Goal: Information Seeking & Learning: Learn about a topic

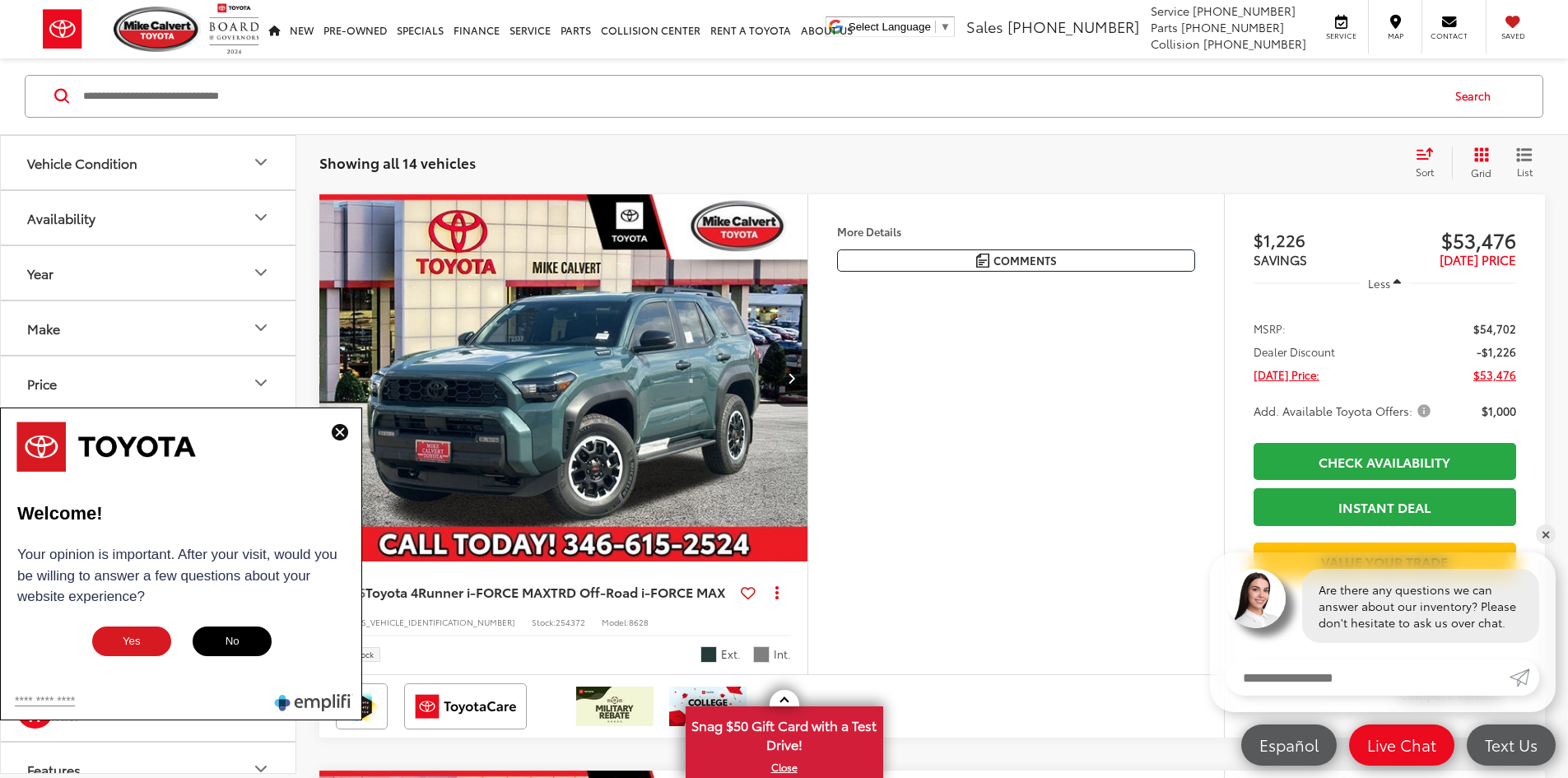
scroll to position [1168, 0]
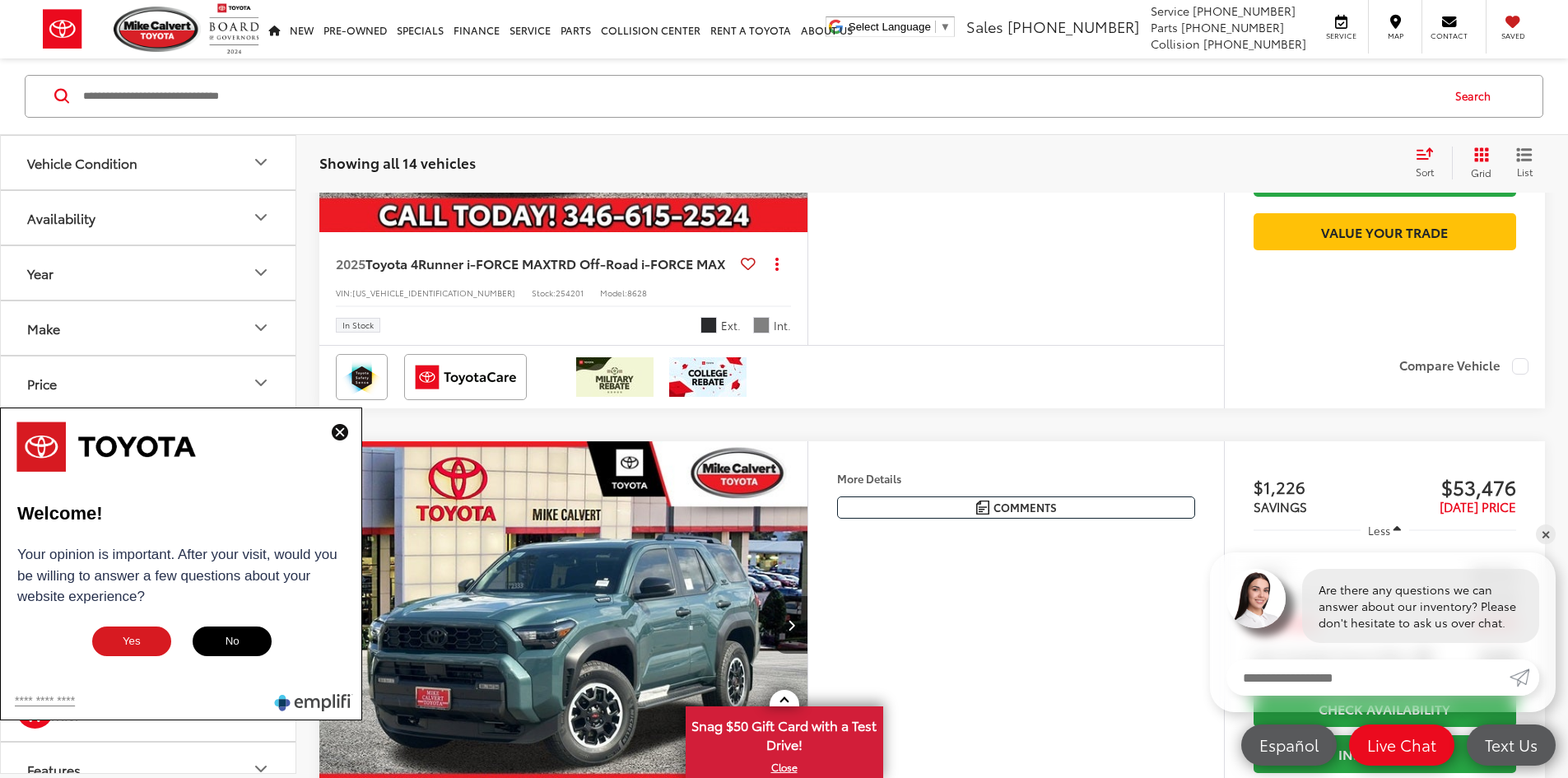
click at [341, 431] on img at bounding box center [339, 431] width 16 height 16
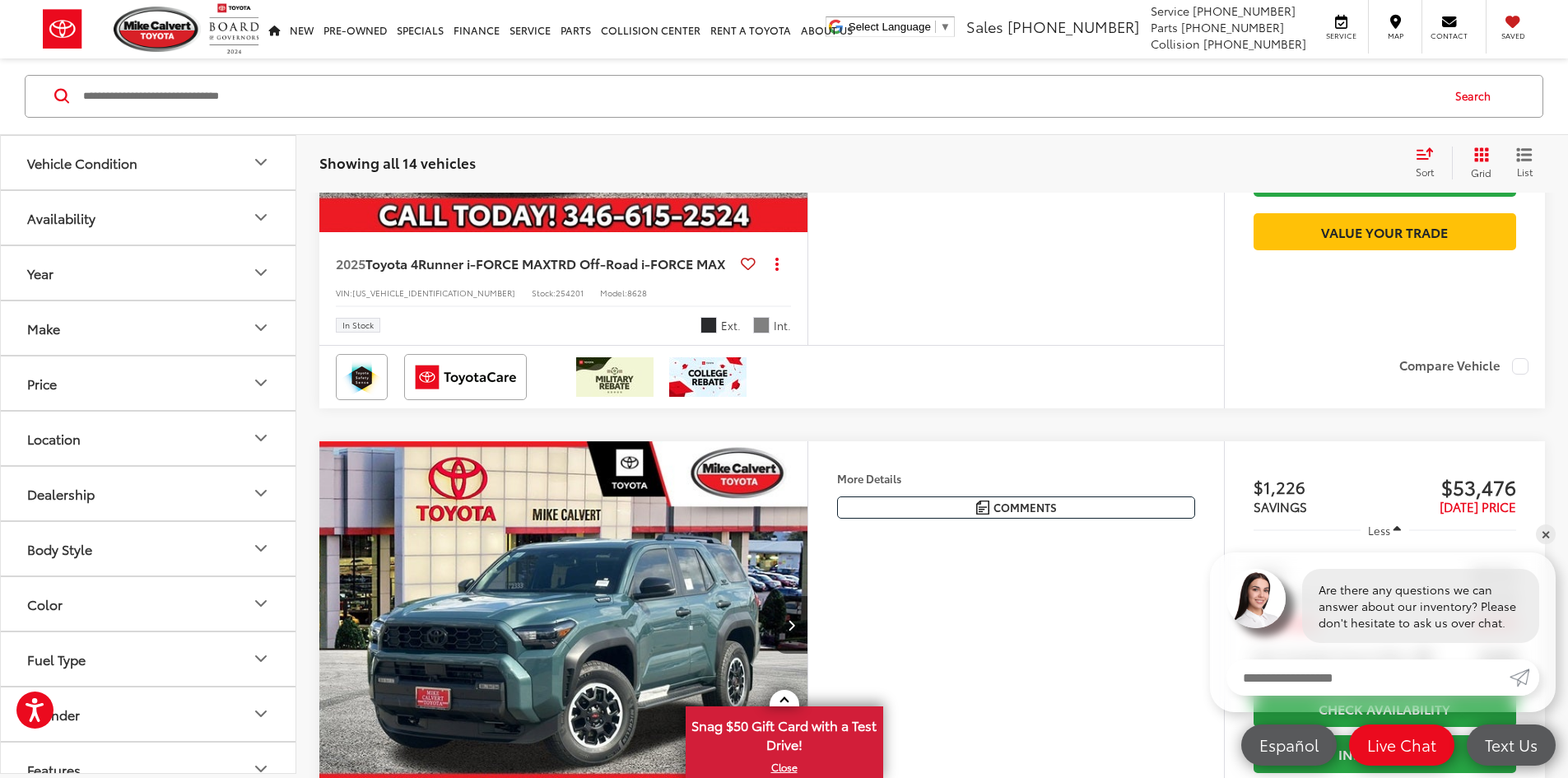
scroll to position [82, 0]
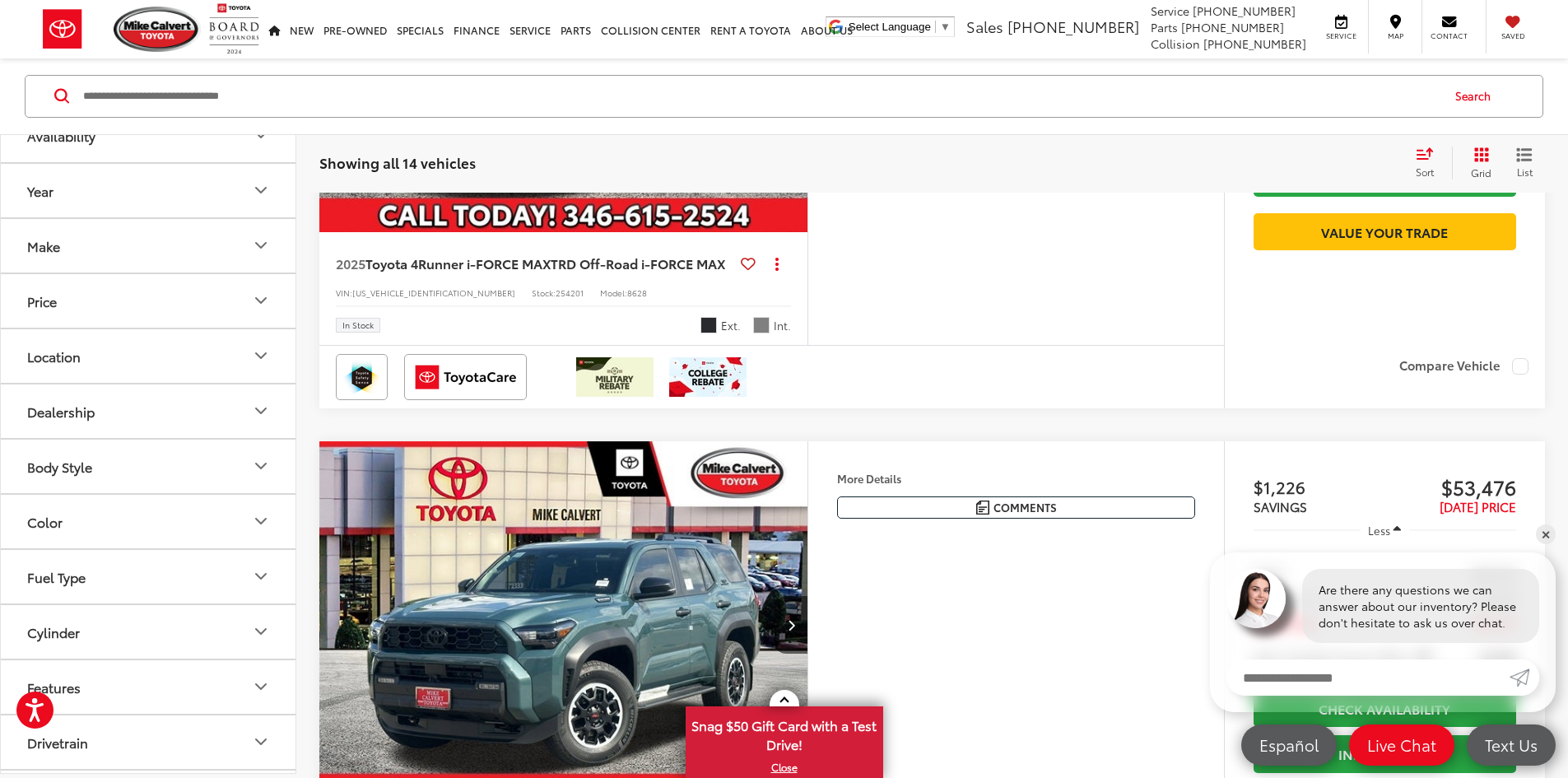
click at [184, 461] on button "Body Style" at bounding box center [149, 466] width 297 height 54
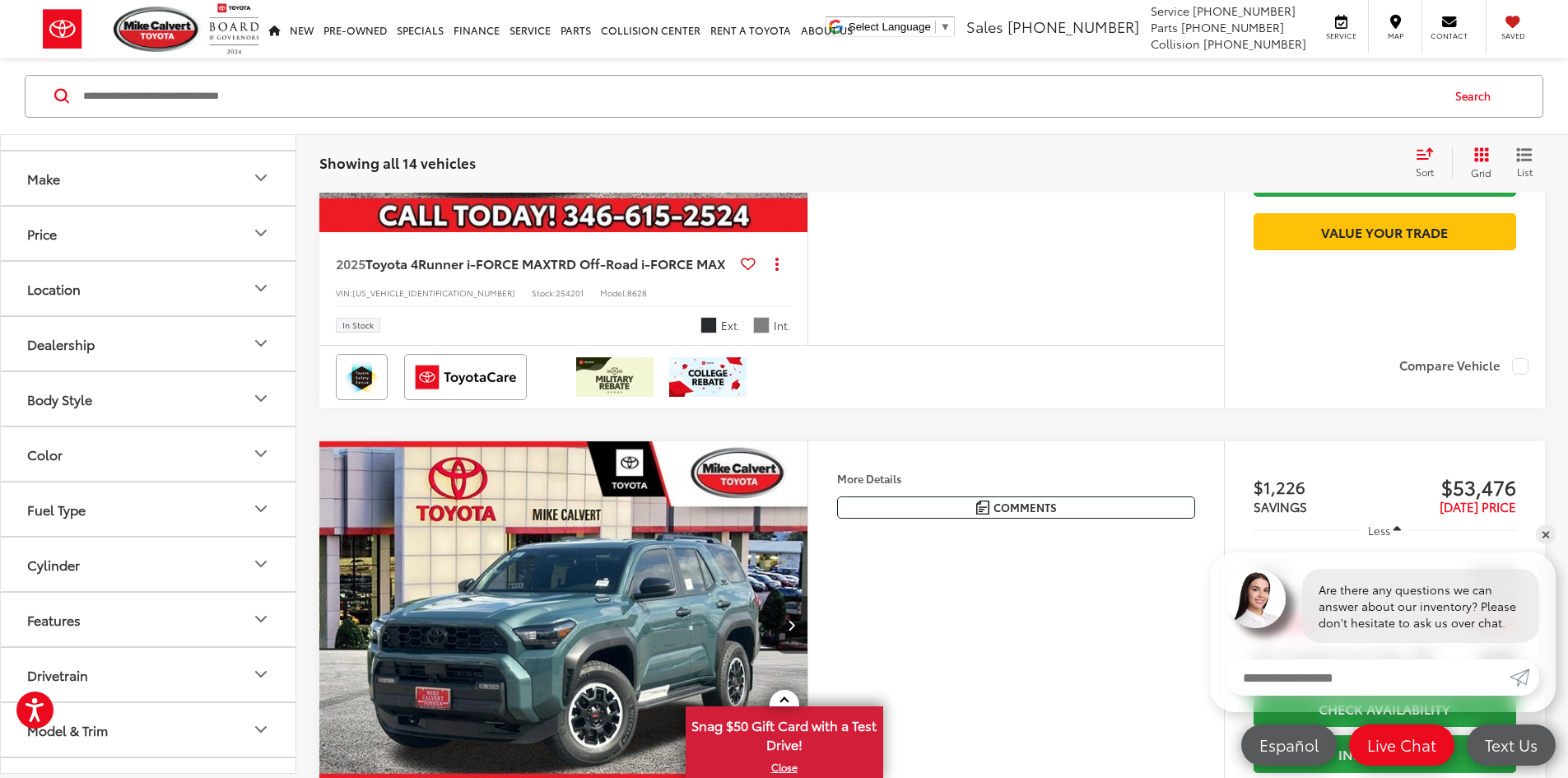
scroll to position [0, 0]
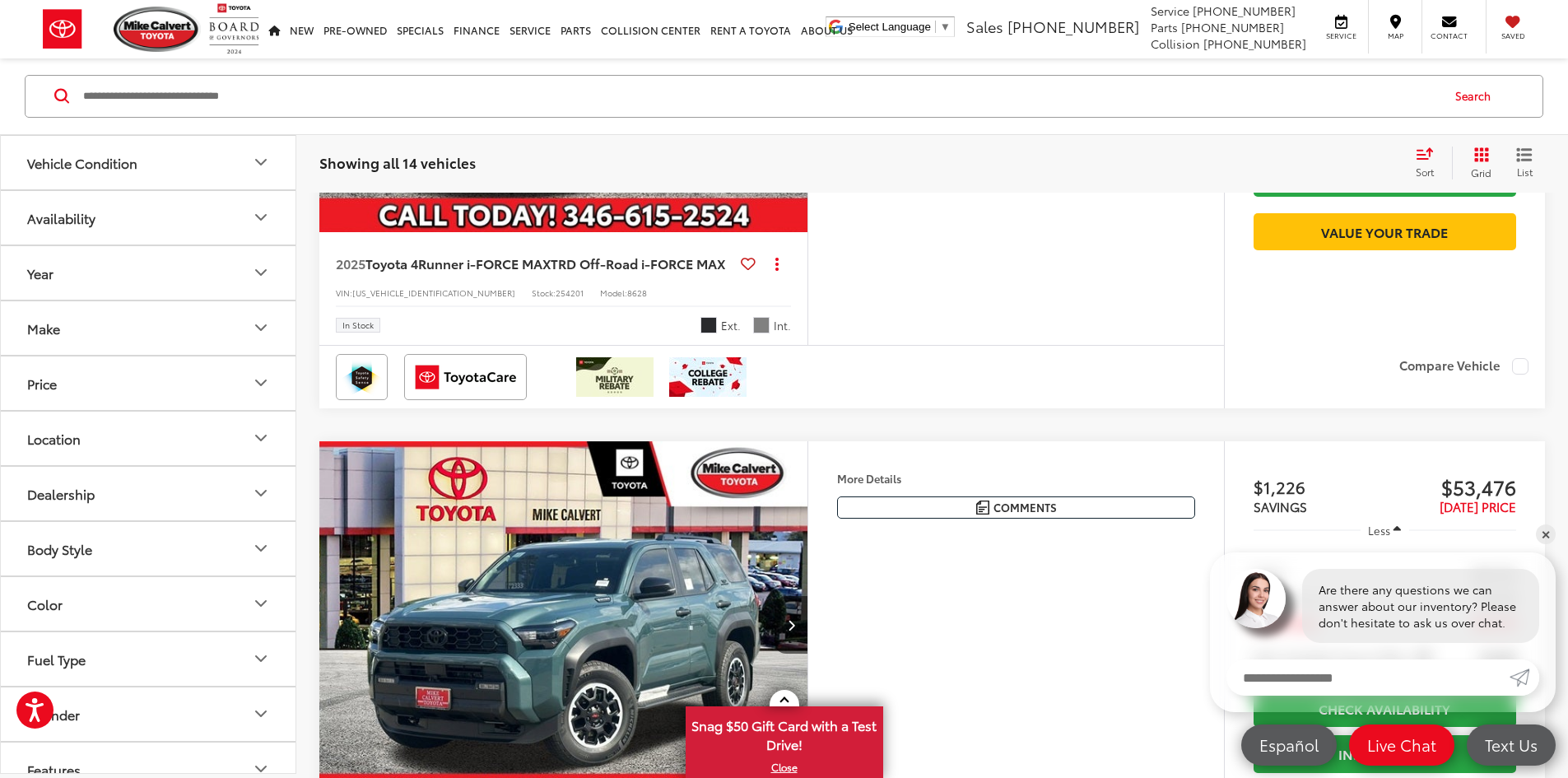
click at [324, 99] on input "Search by Make, Model, or Keyword" at bounding box center [761, 95] width 1358 height 39
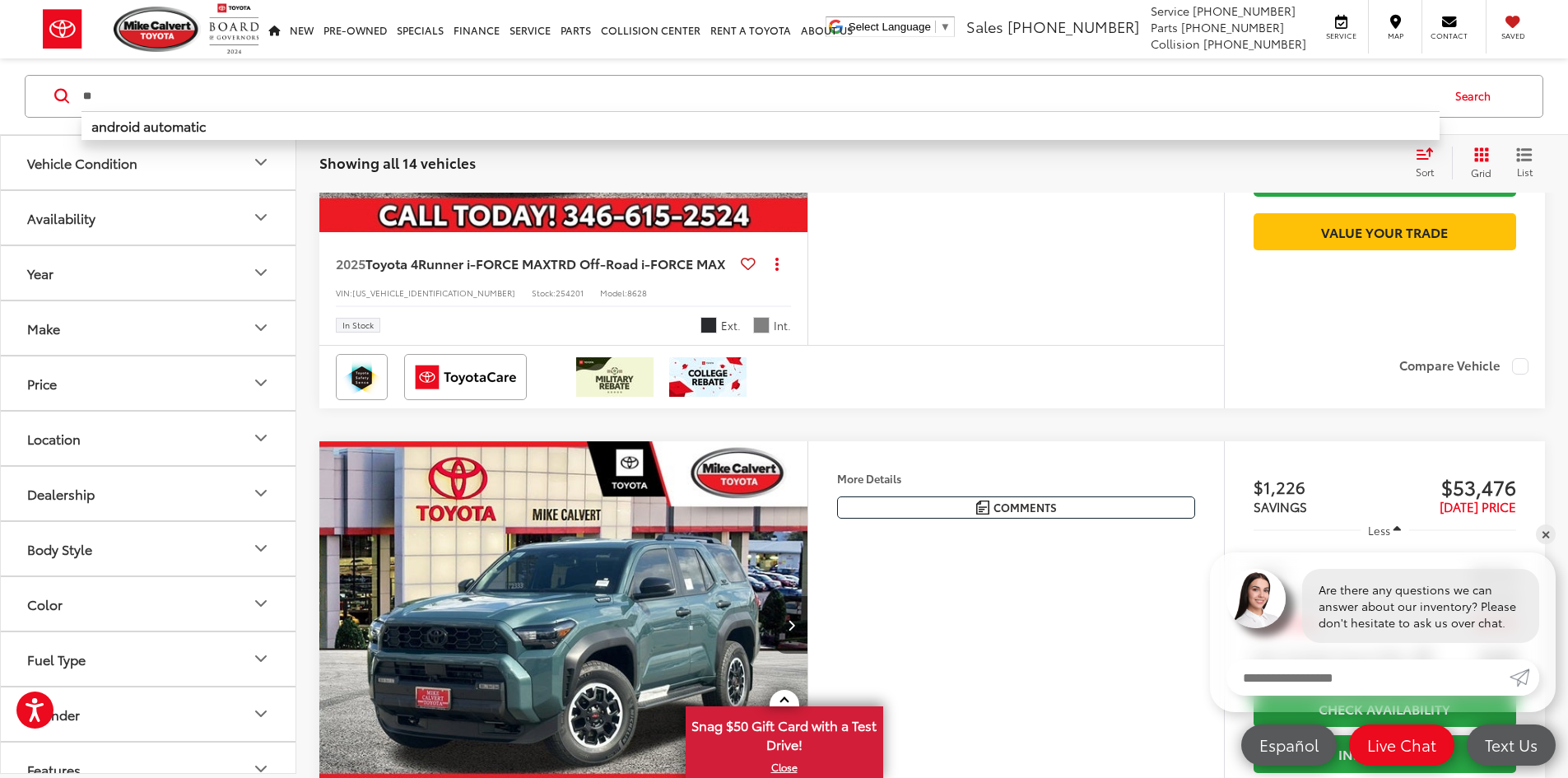
type input "*"
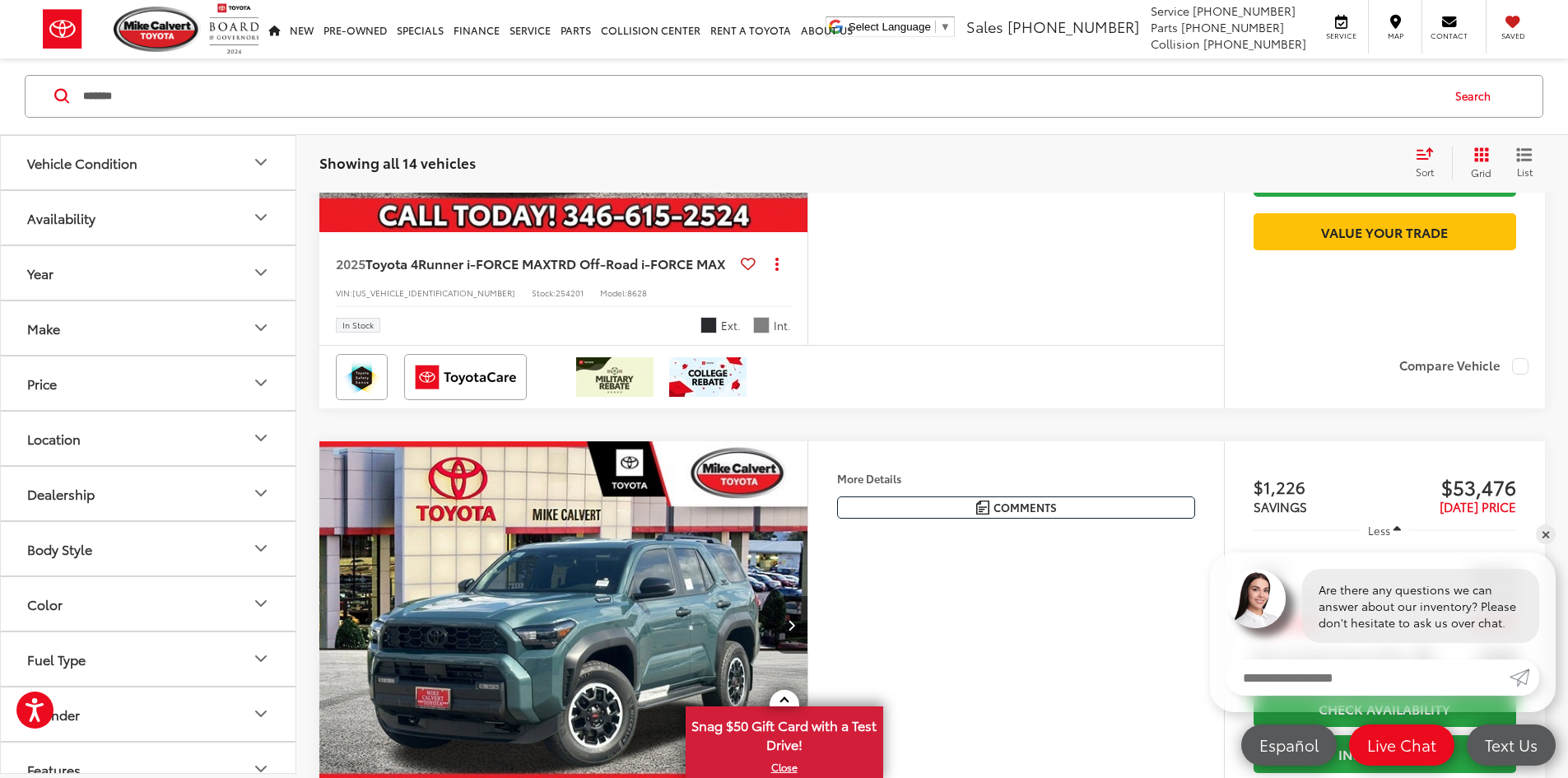
type input "*******"
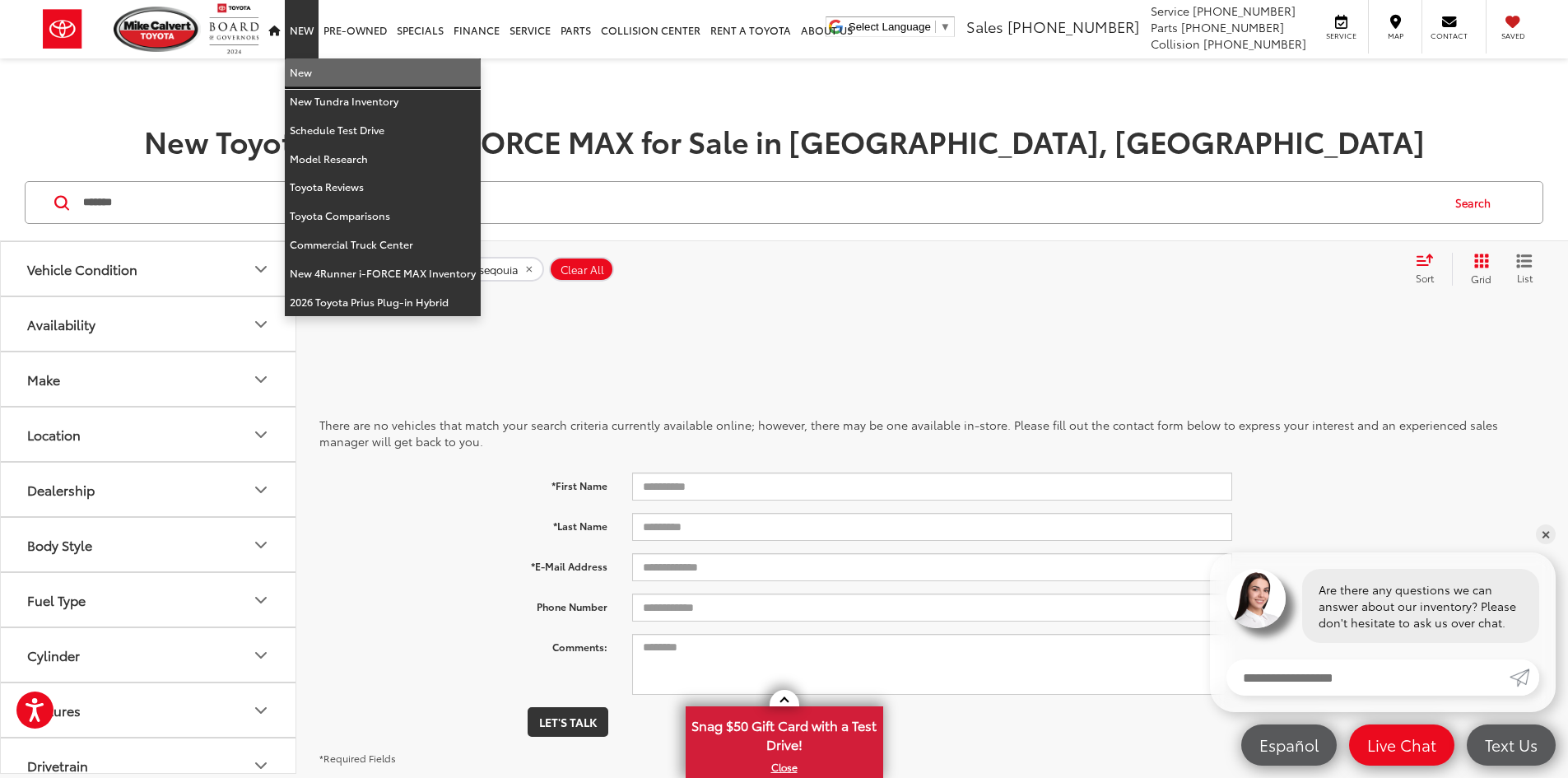
click at [327, 77] on link "New" at bounding box center [382, 73] width 196 height 29
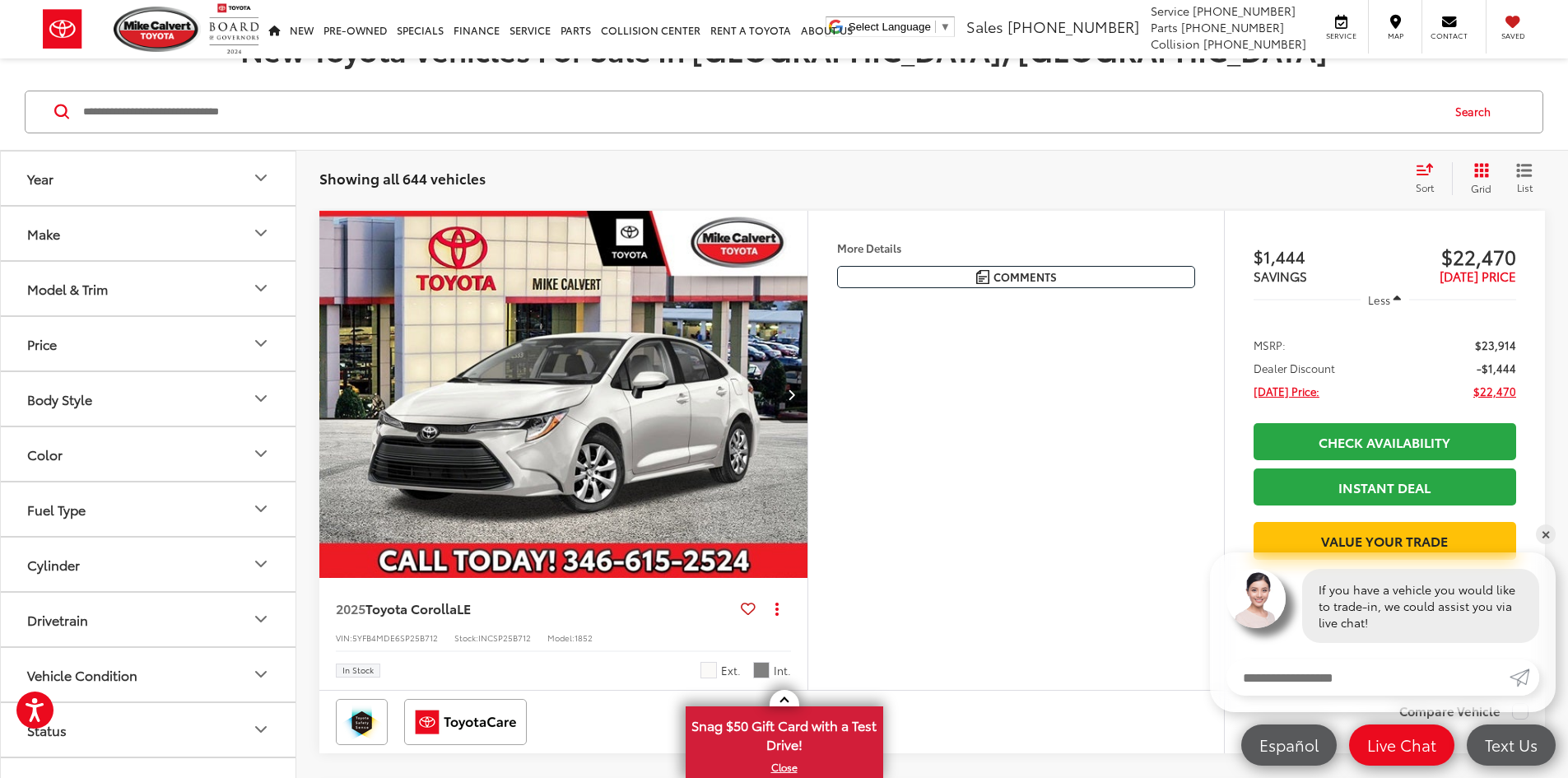
scroll to position [329, 0]
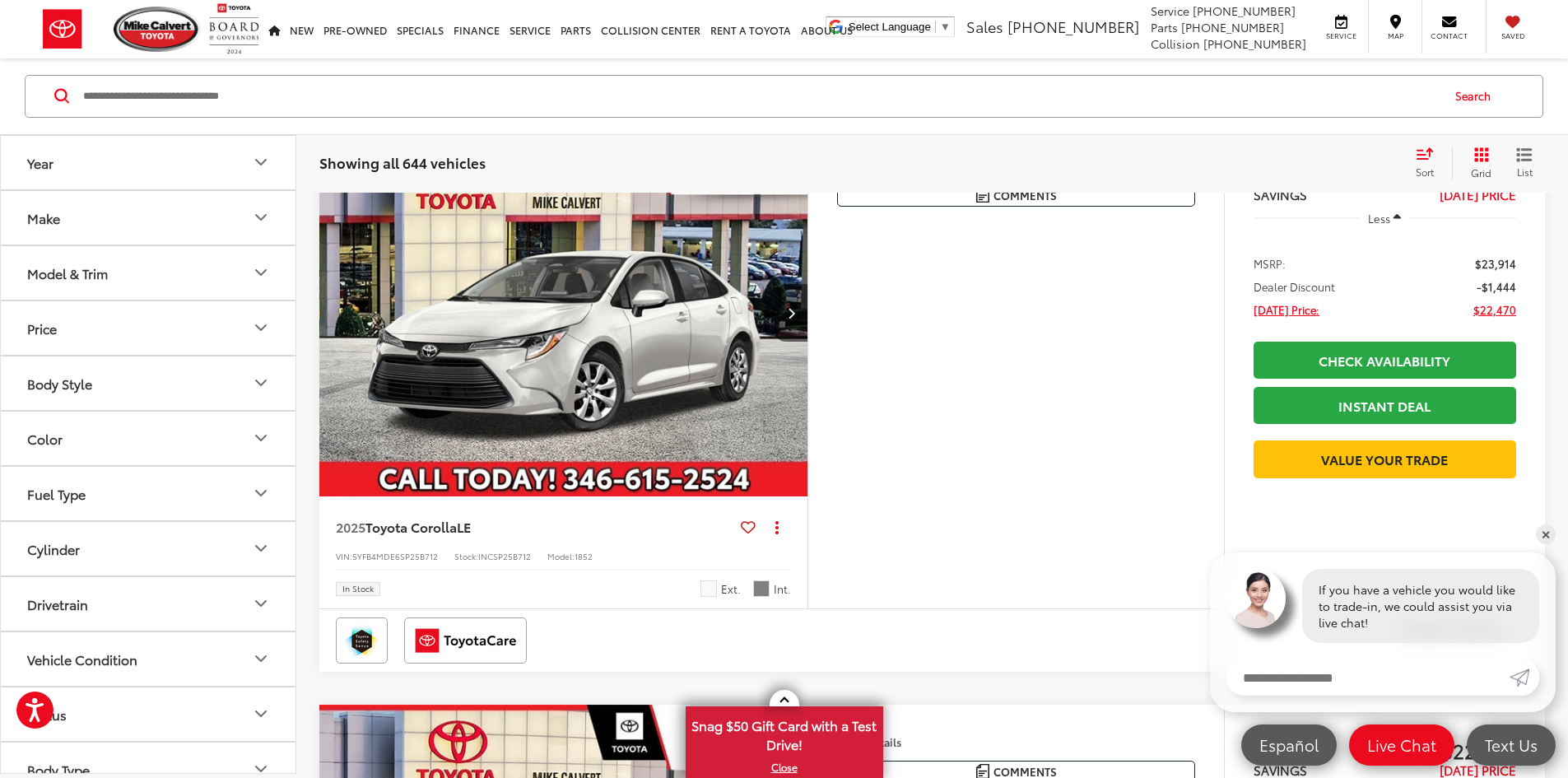
click at [252, 377] on icon "Body Style" at bounding box center [261, 383] width 20 height 20
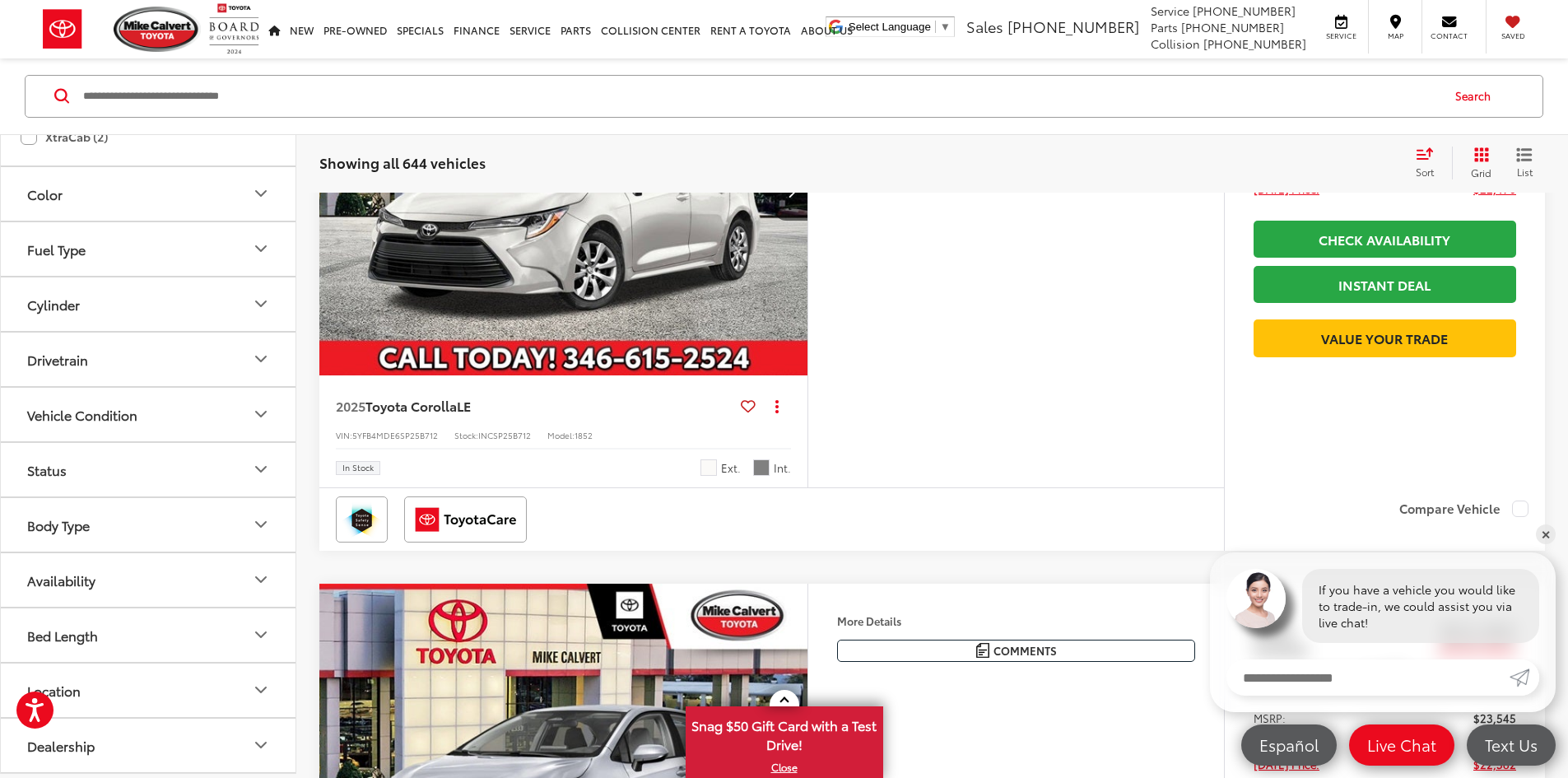
scroll to position [494, 0]
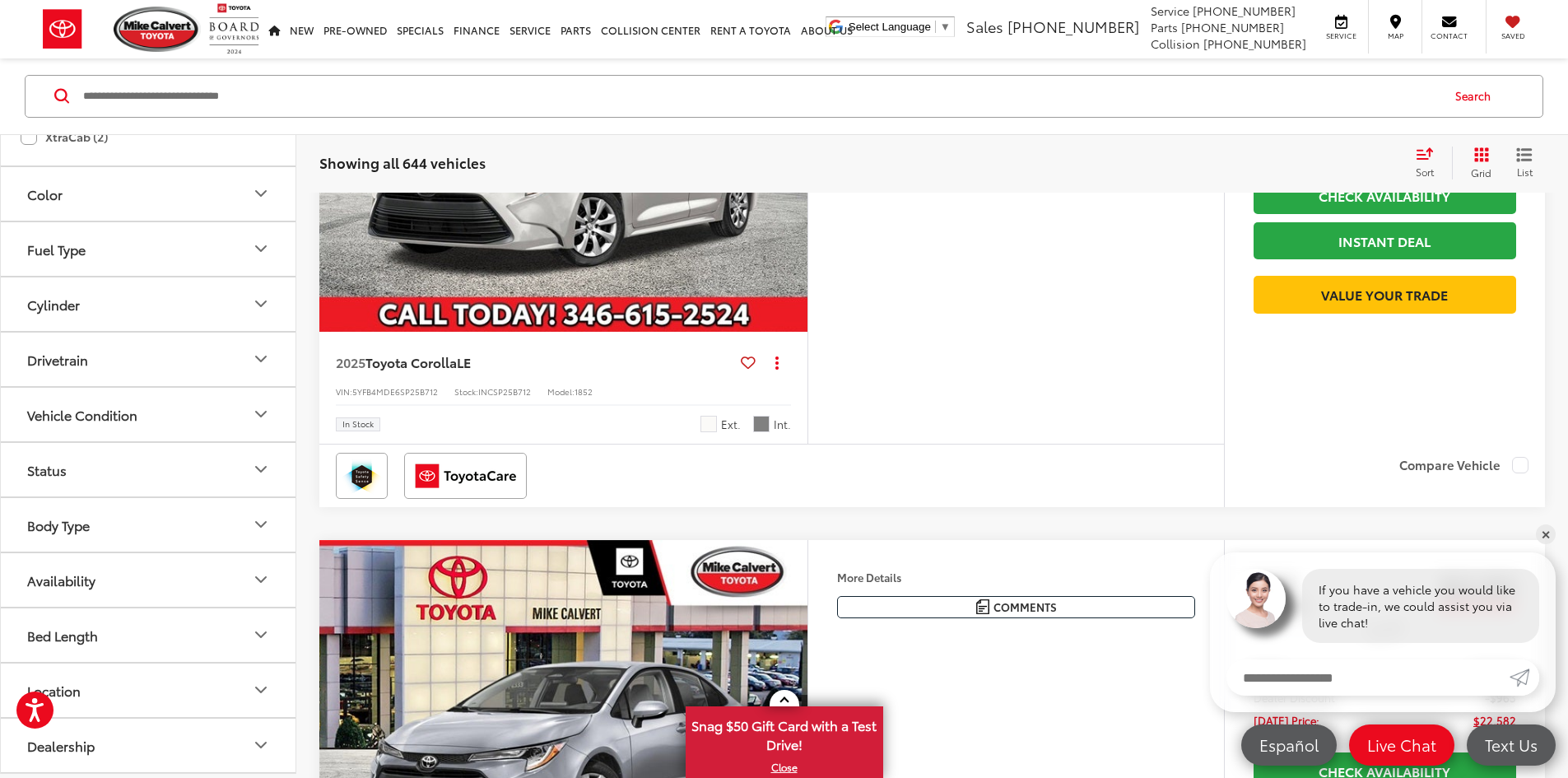
click at [140, 525] on button "Body Type" at bounding box center [149, 525] width 297 height 54
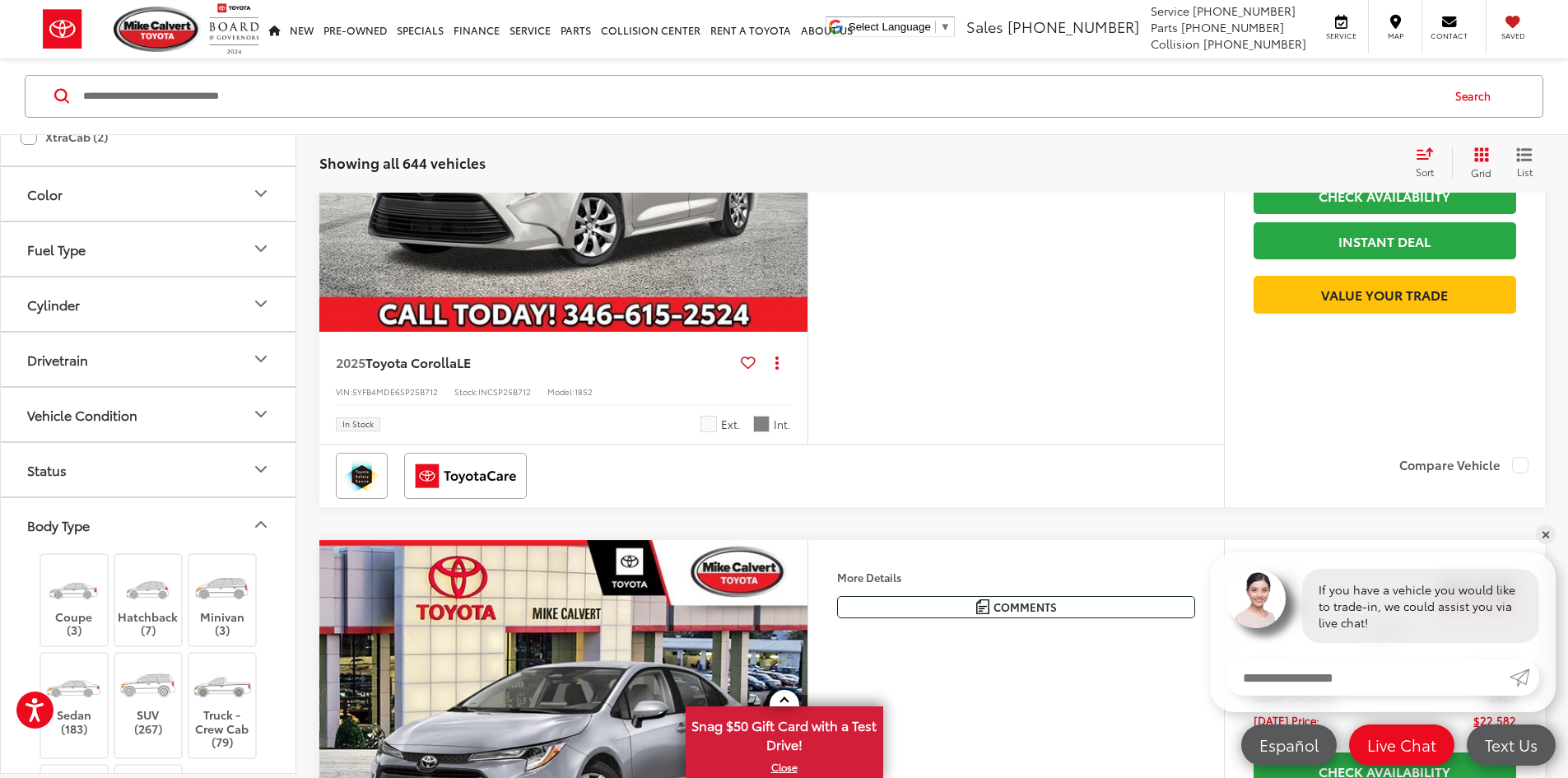
click at [141, 525] on button "Body Type" at bounding box center [149, 525] width 297 height 54
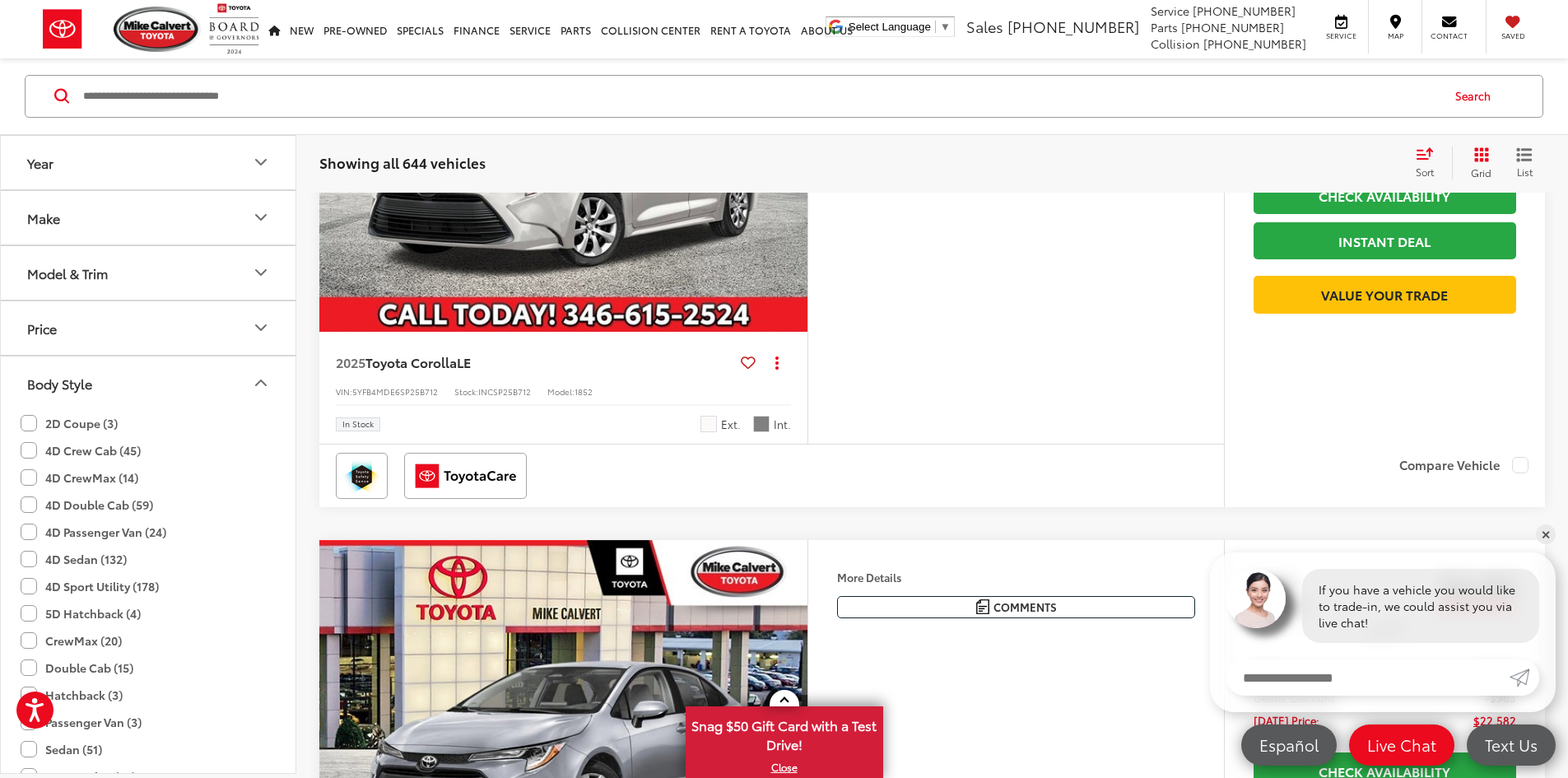
click at [122, 233] on button "Make" at bounding box center [149, 218] width 297 height 54
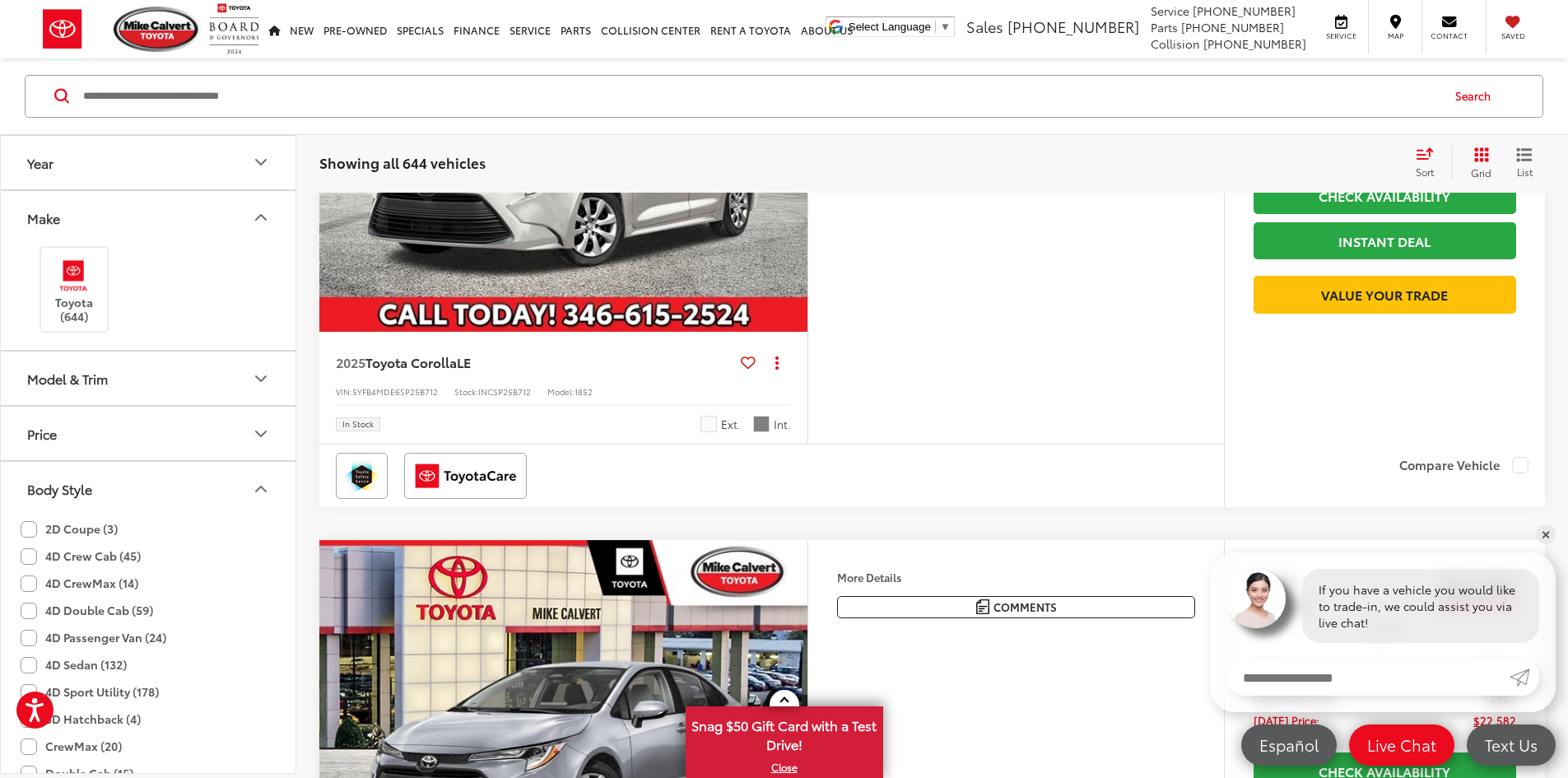
click at [103, 380] on div "Model & Trim" at bounding box center [67, 378] width 81 height 15
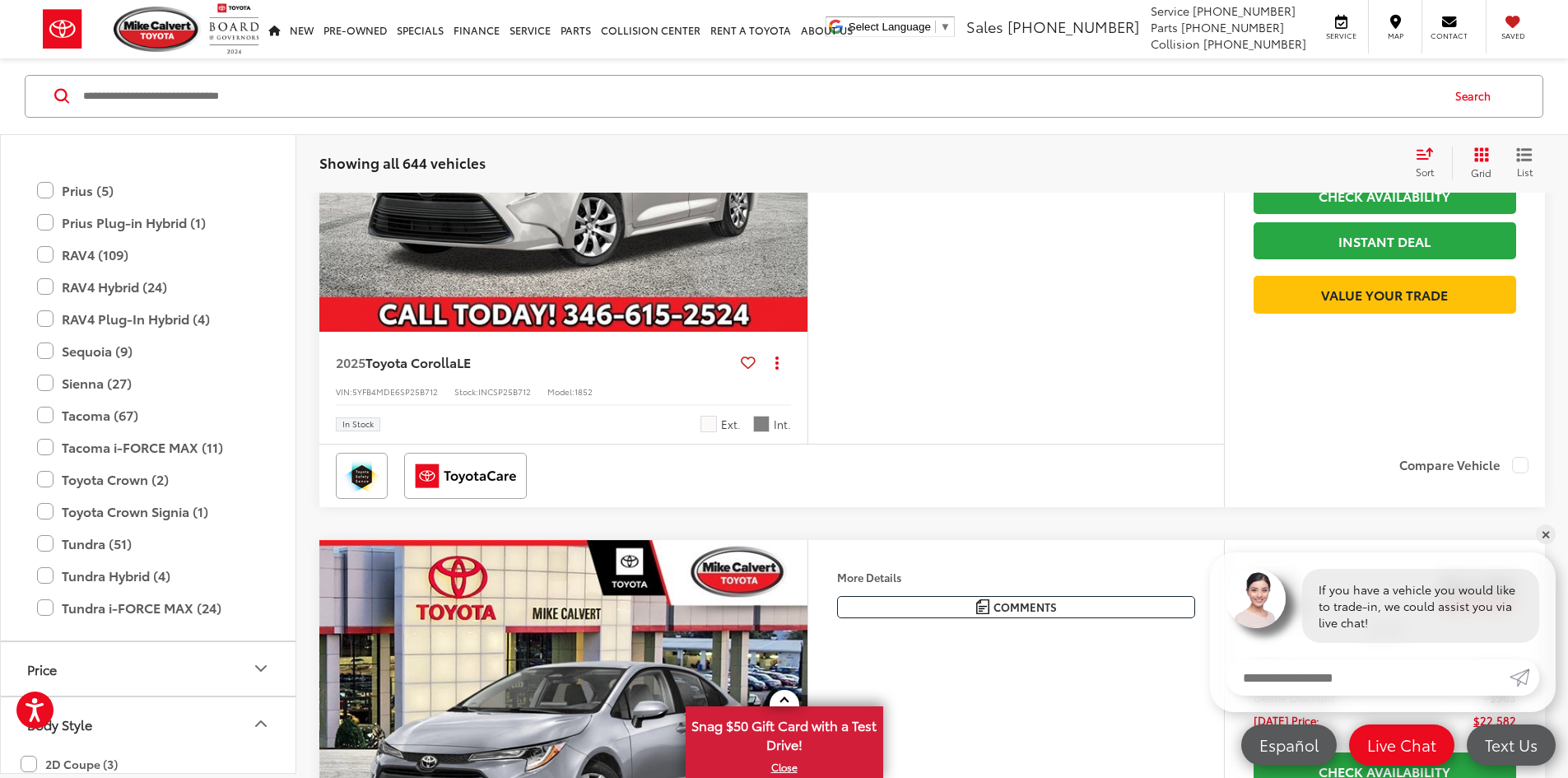
scroll to position [895, 0]
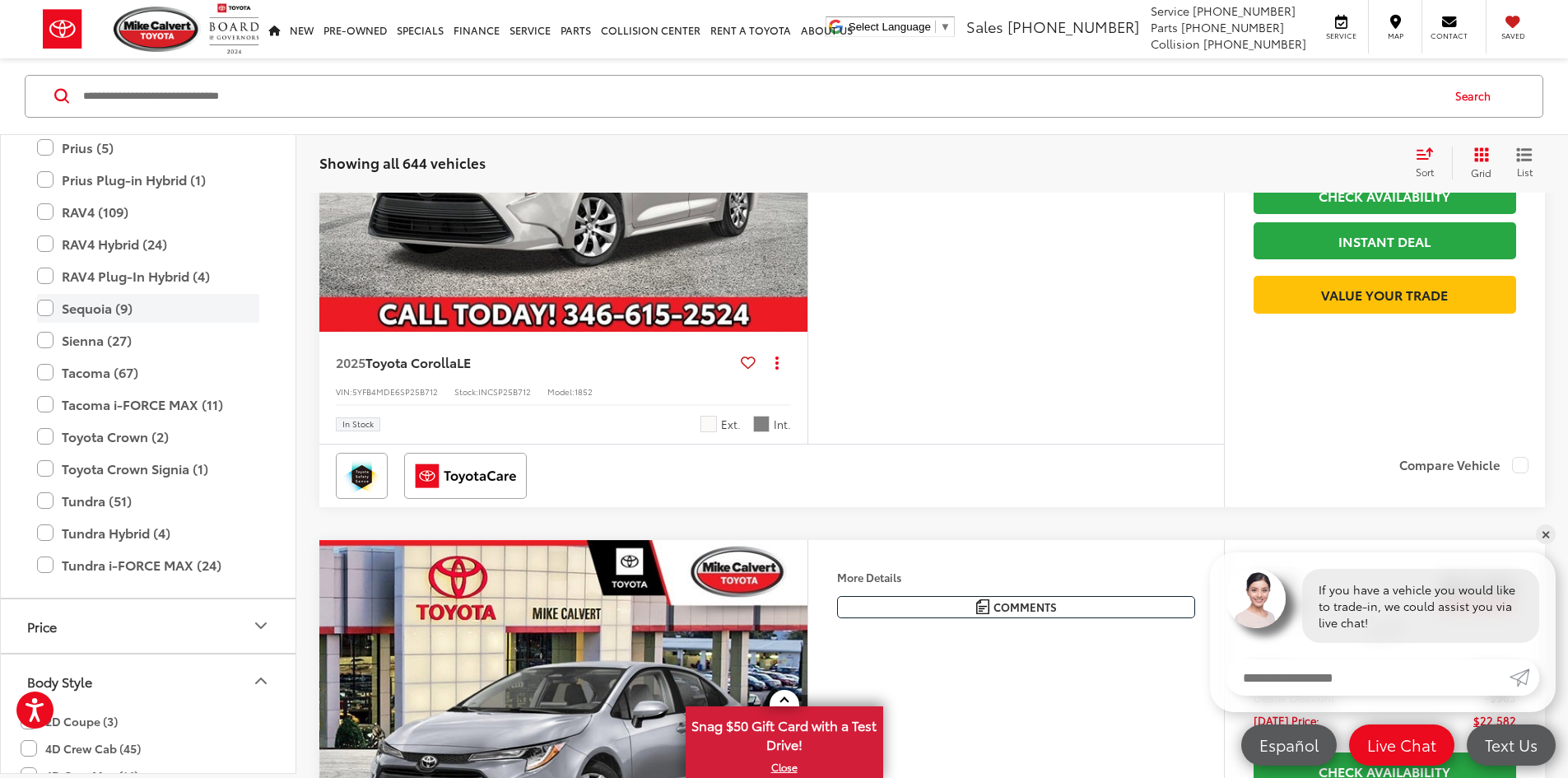
click at [96, 314] on label "Sequoia (9)" at bounding box center [147, 308] width 222 height 29
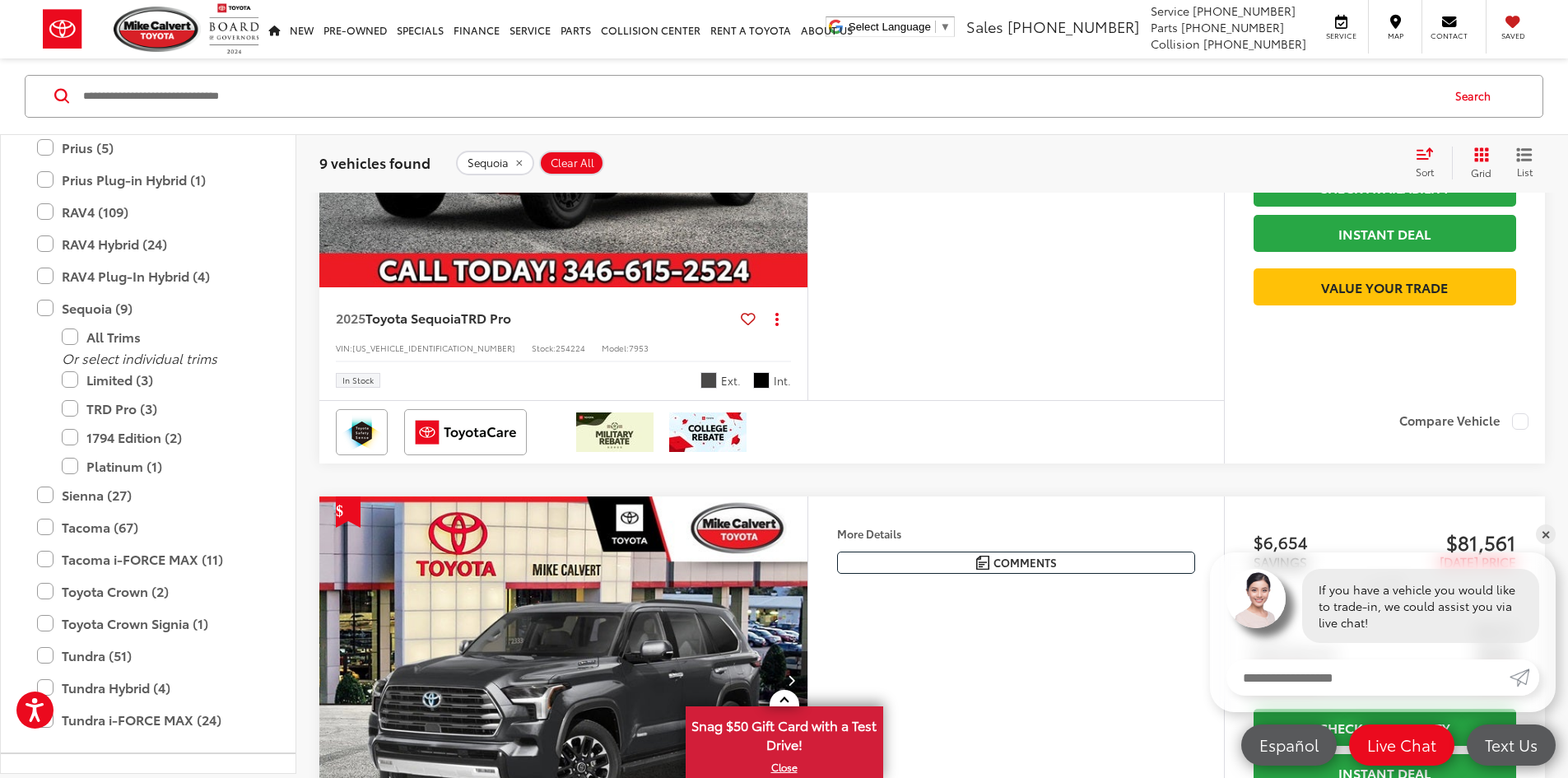
scroll to position [2869, 0]
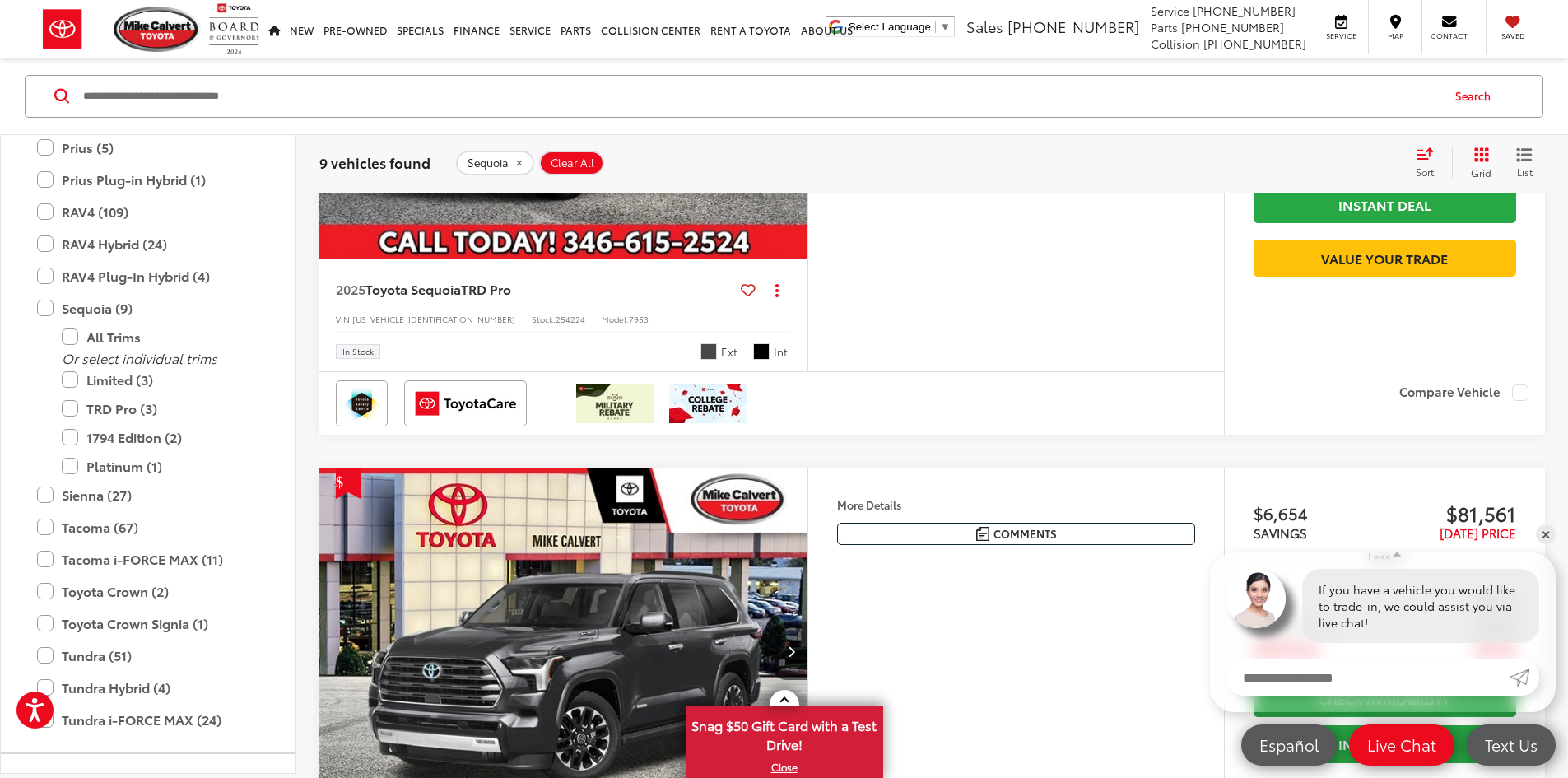
click at [809, 259] on img "2025 Toyota Sequoia TRD Pro 0" at bounding box center [563, 75] width 490 height 368
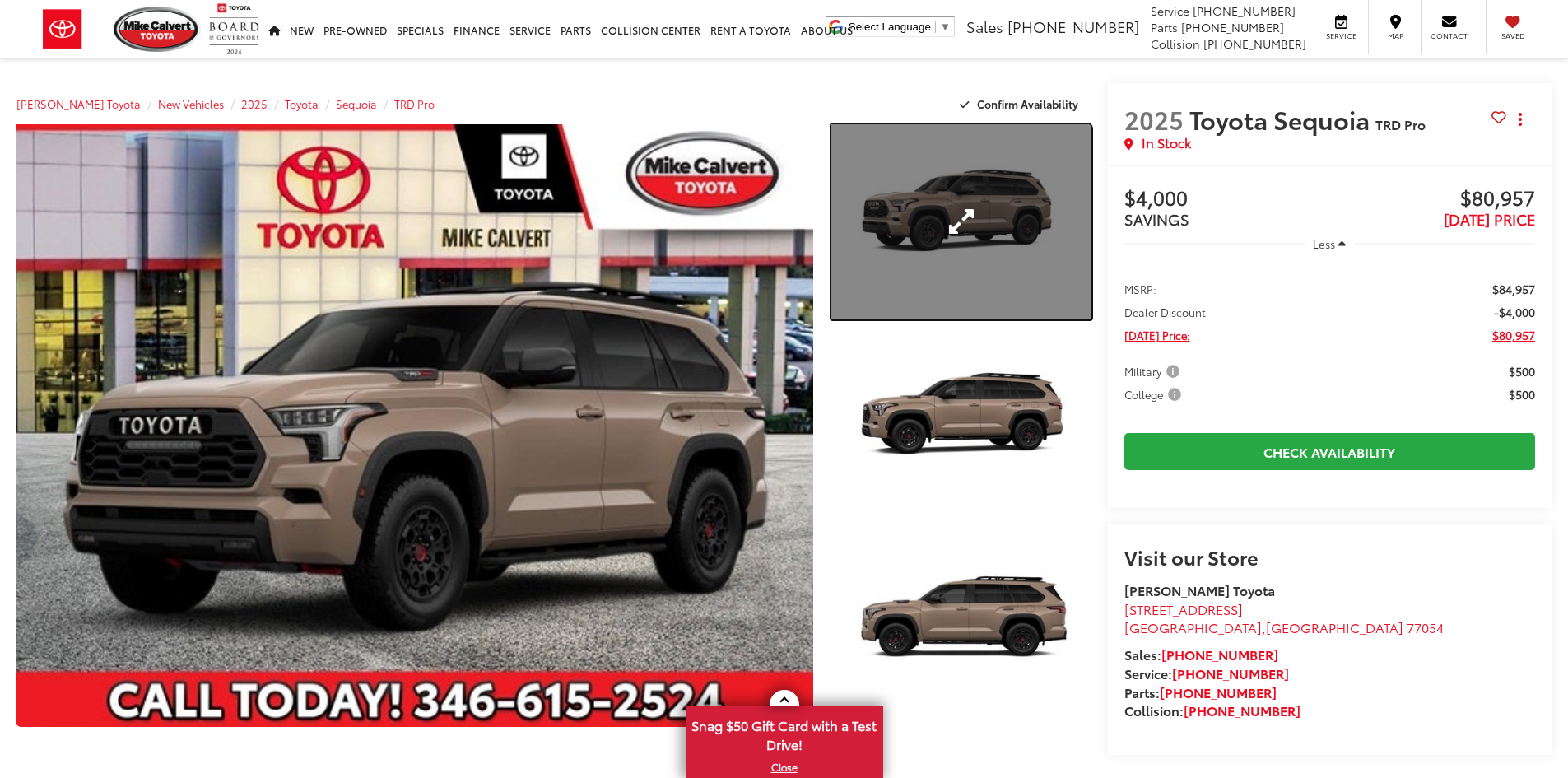
click at [974, 273] on link "Expand Photo 1" at bounding box center [961, 221] width 260 height 195
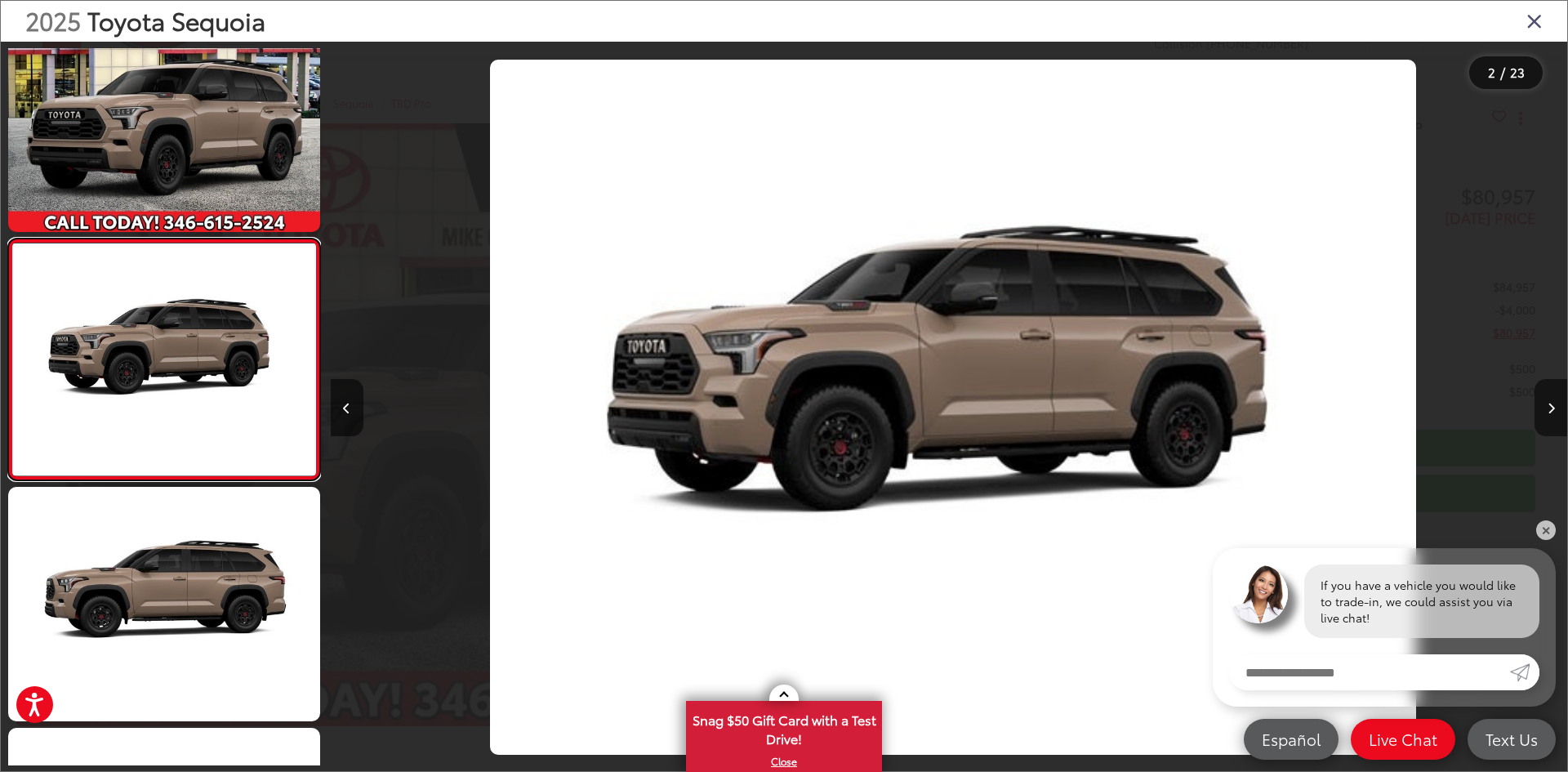
scroll to position [0, 1236]
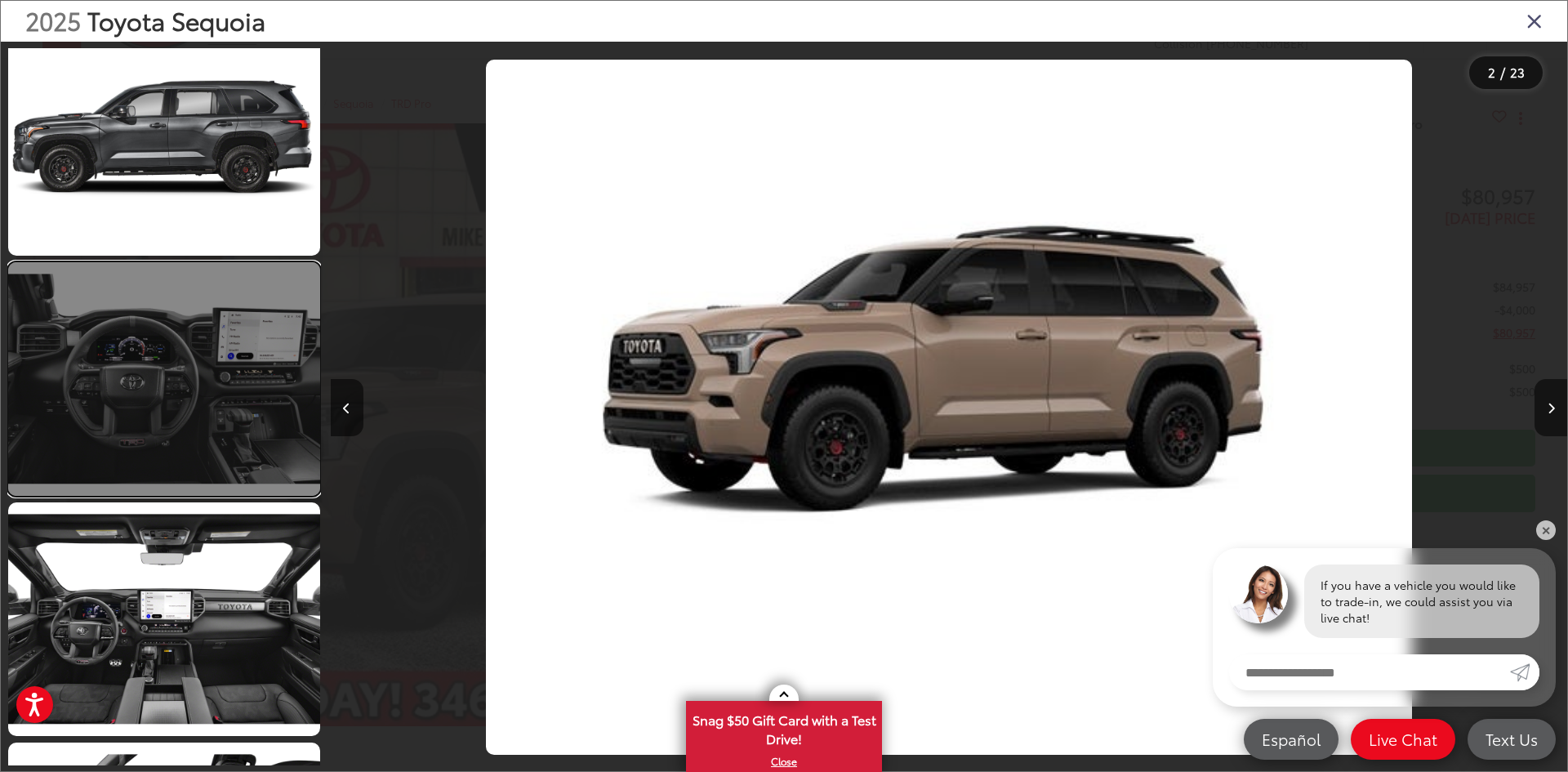
click at [230, 469] on link at bounding box center [164, 378] width 311 height 233
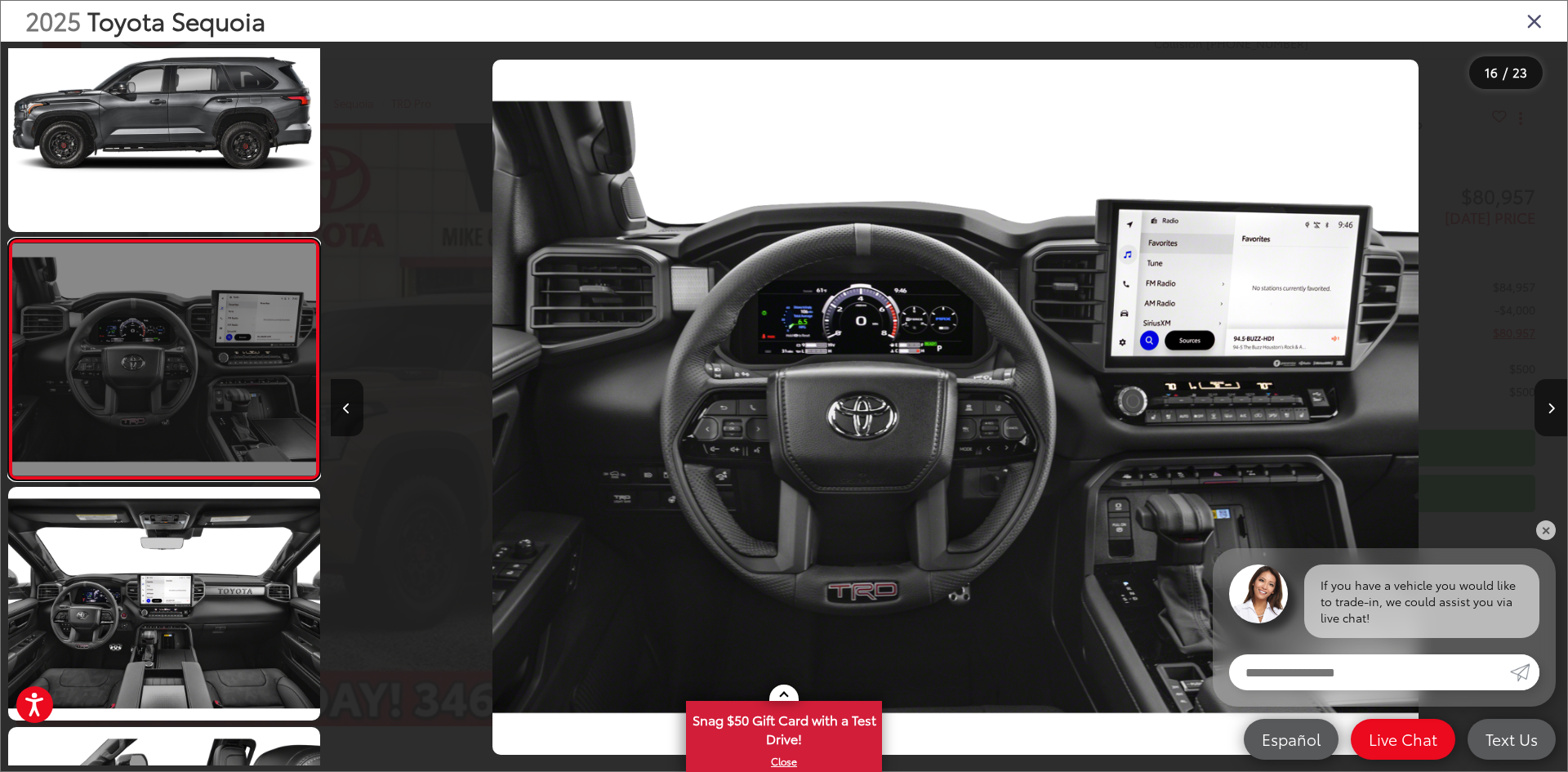
scroll to position [0, 18548]
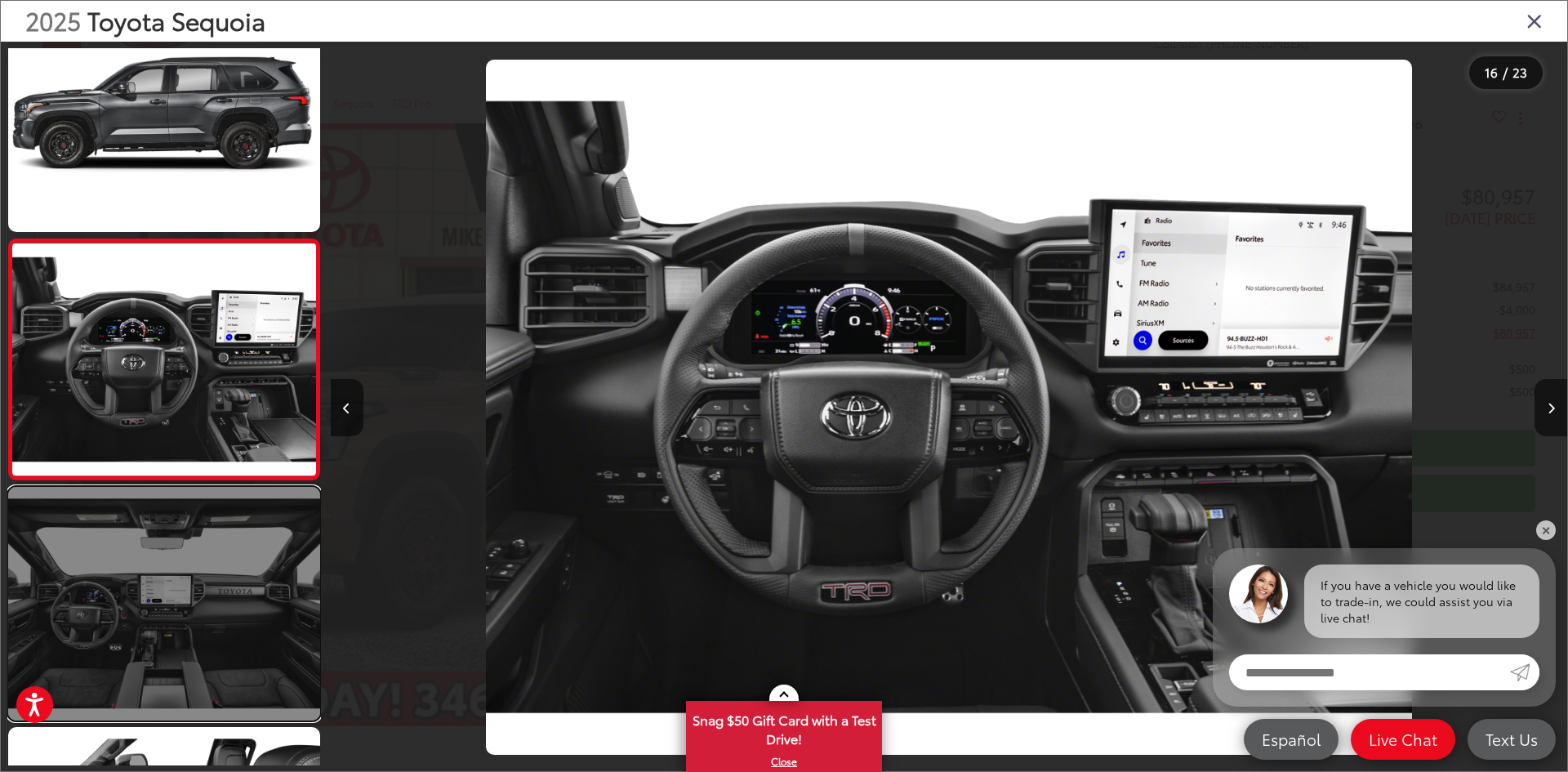
click at [261, 541] on link at bounding box center [164, 603] width 311 height 233
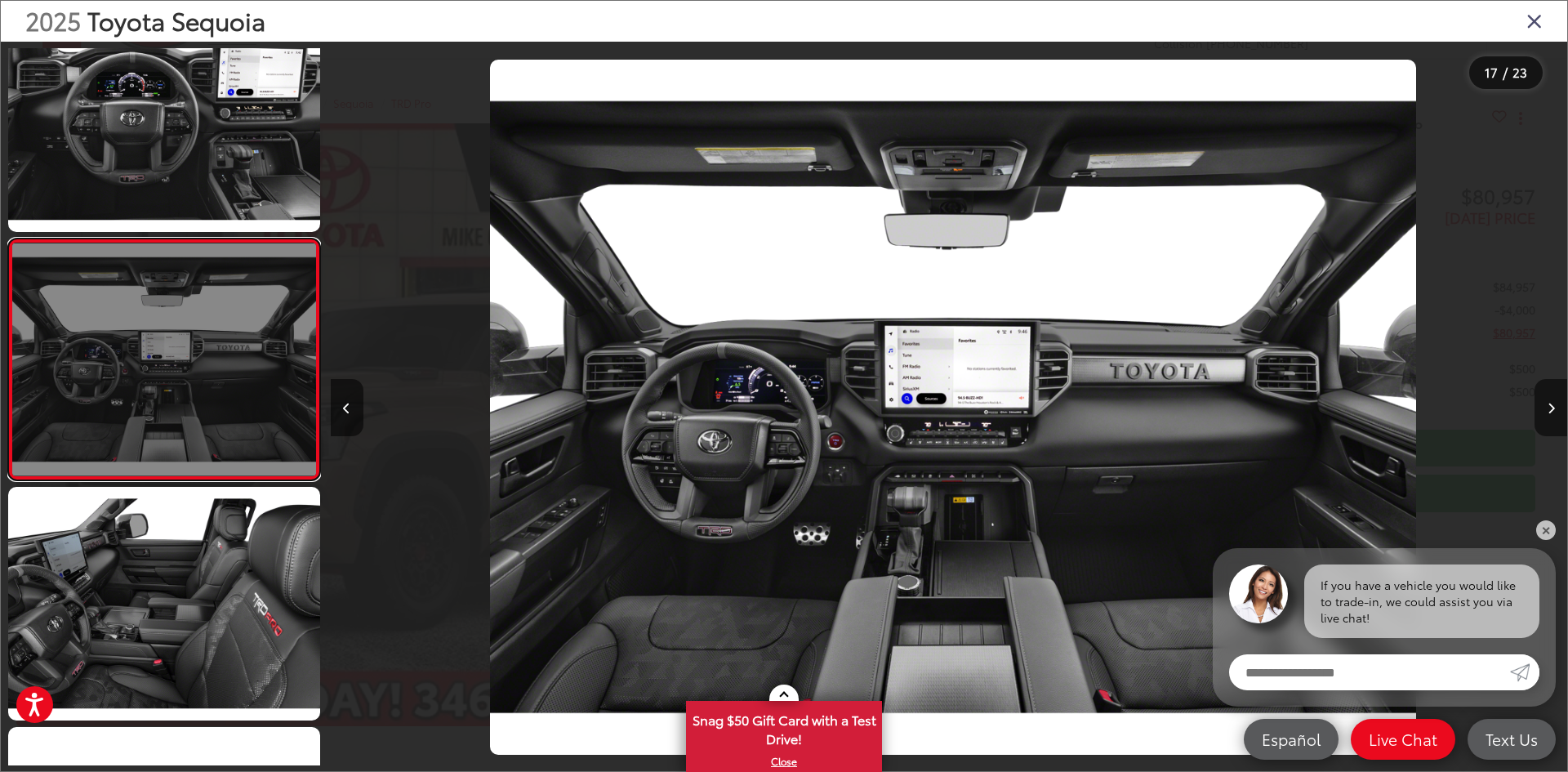
scroll to position [0, 19785]
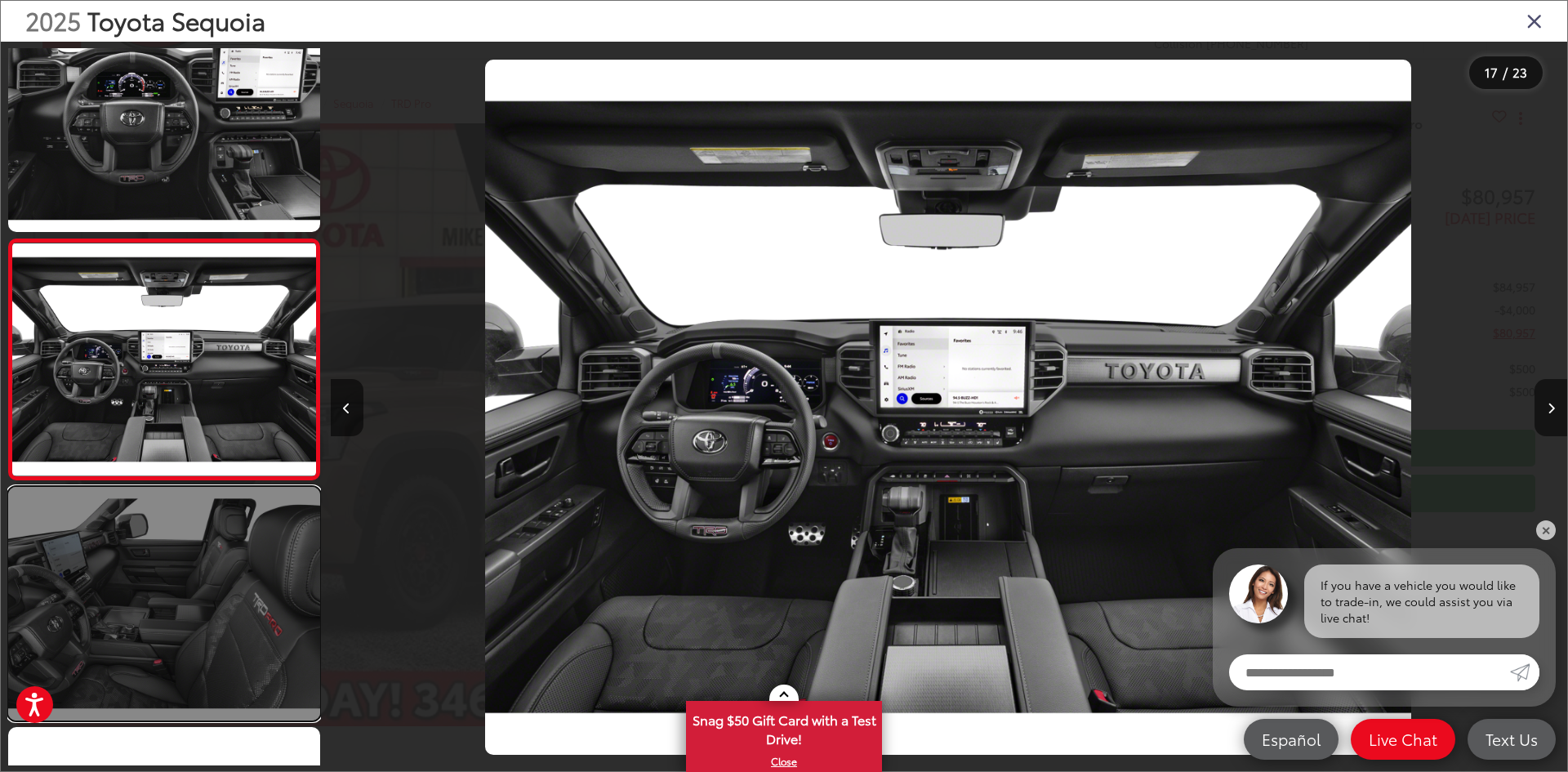
click at [278, 542] on link at bounding box center [164, 603] width 311 height 233
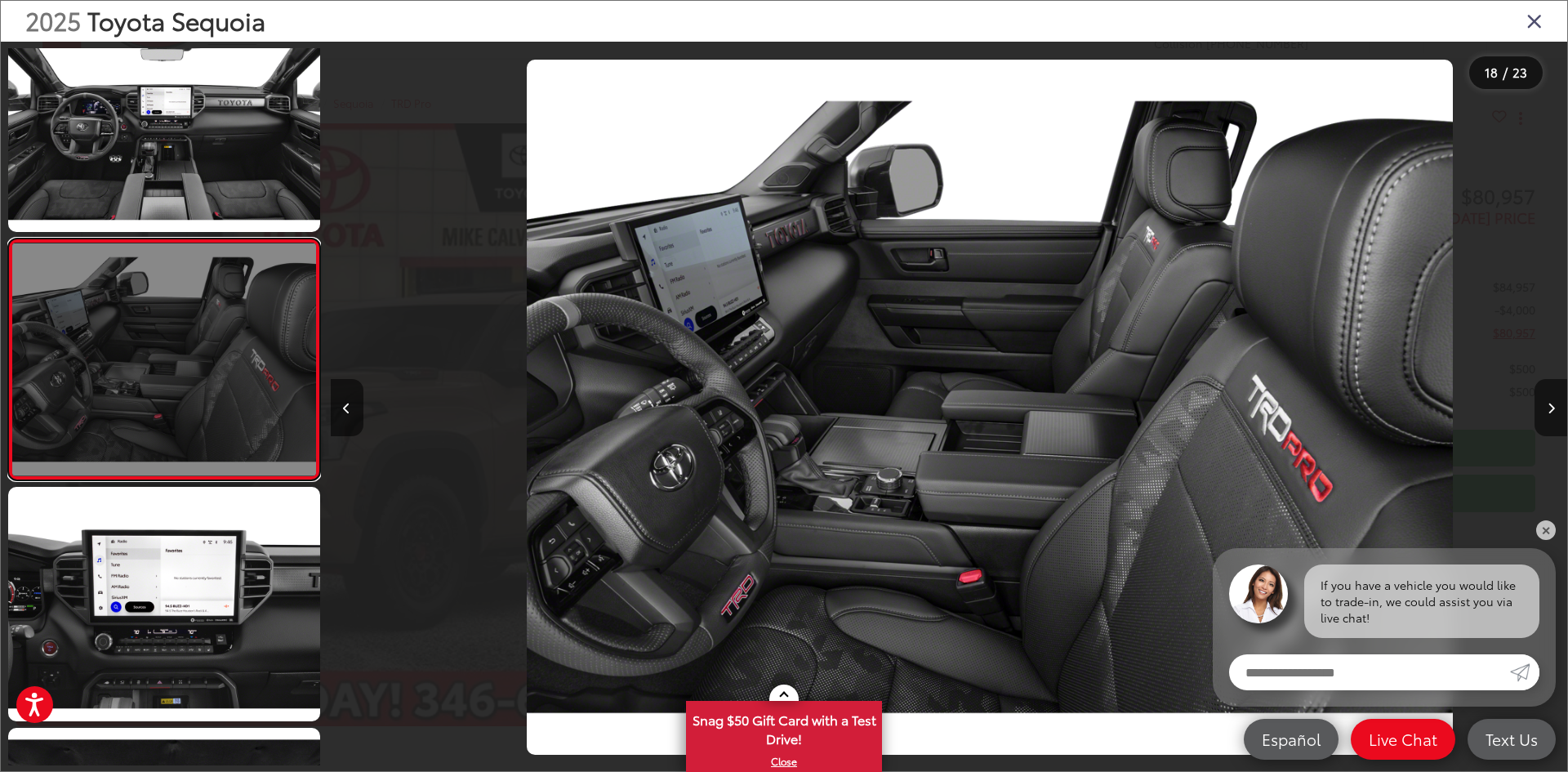
scroll to position [0, 21020]
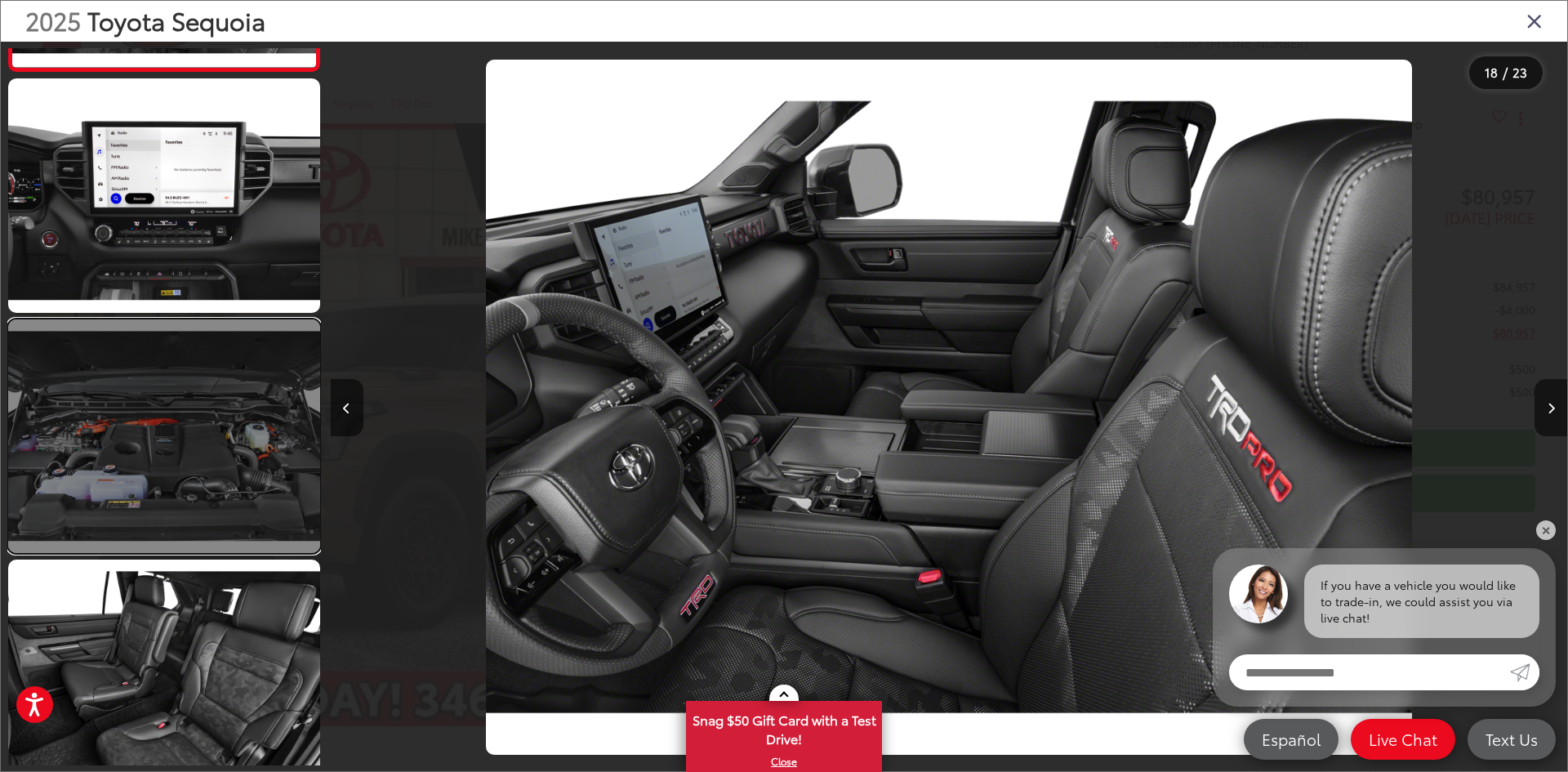
click at [209, 504] on link at bounding box center [164, 436] width 311 height 233
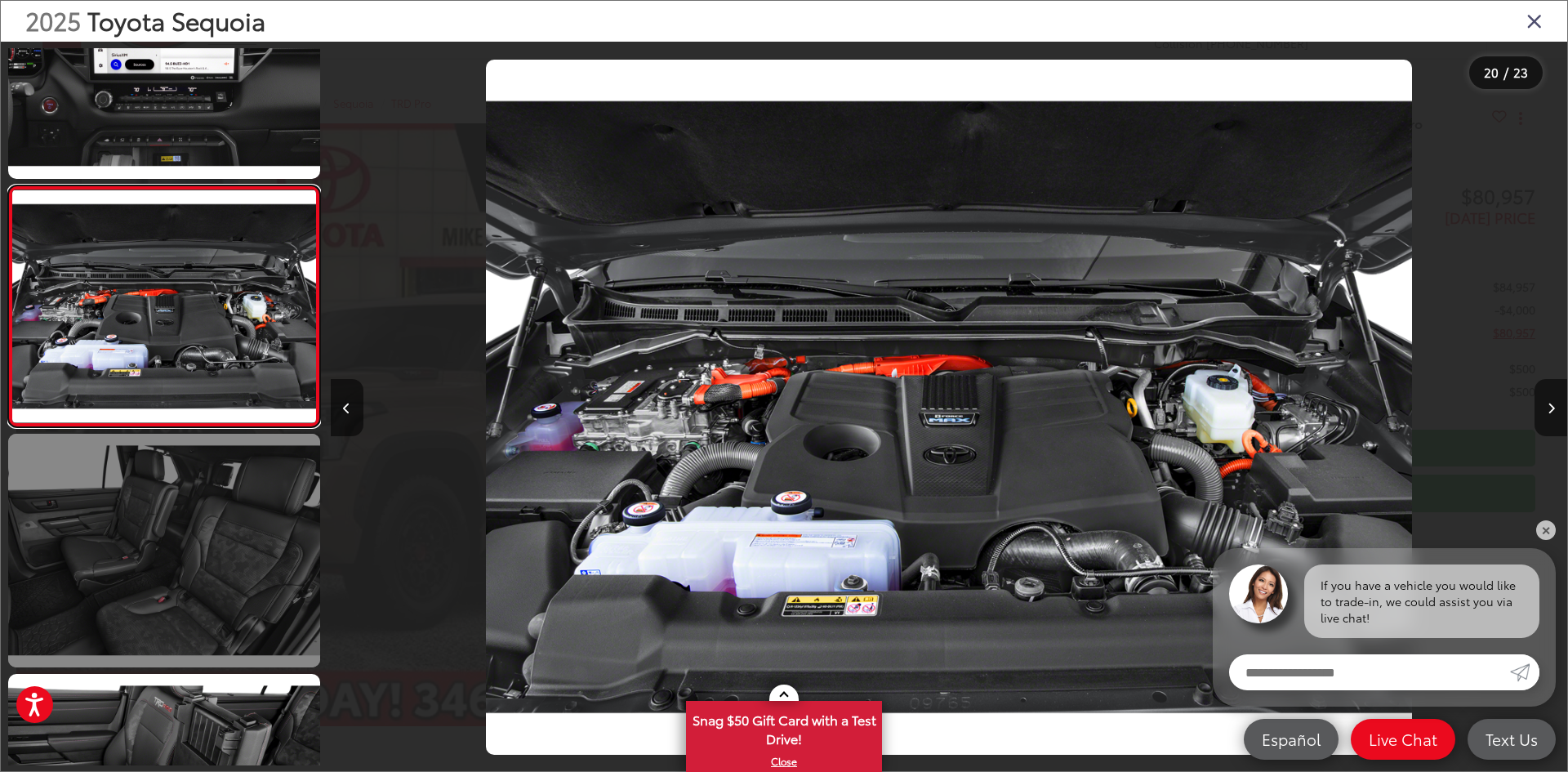
scroll to position [4537, 0]
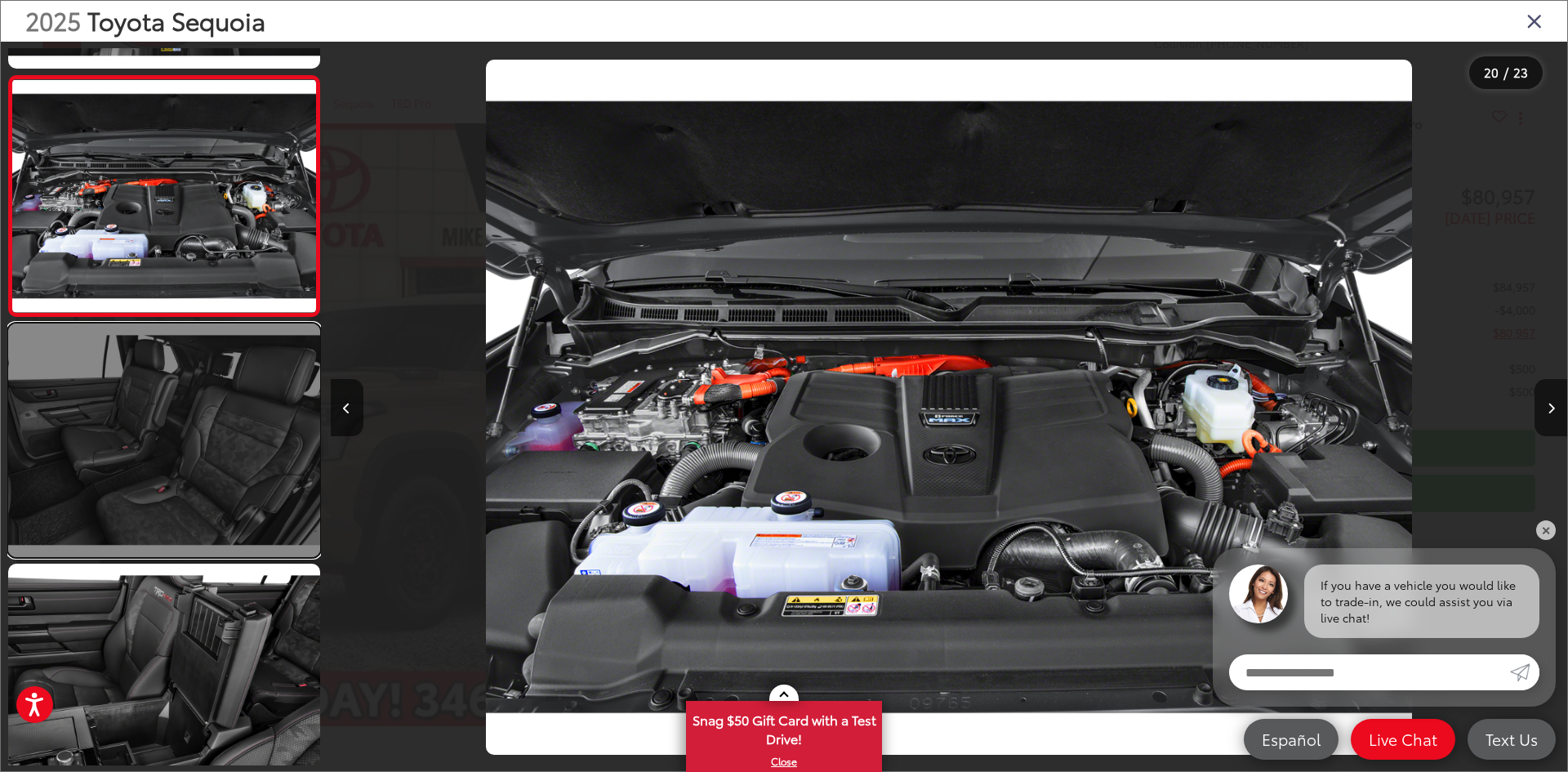
click at [217, 502] on link at bounding box center [164, 440] width 311 height 233
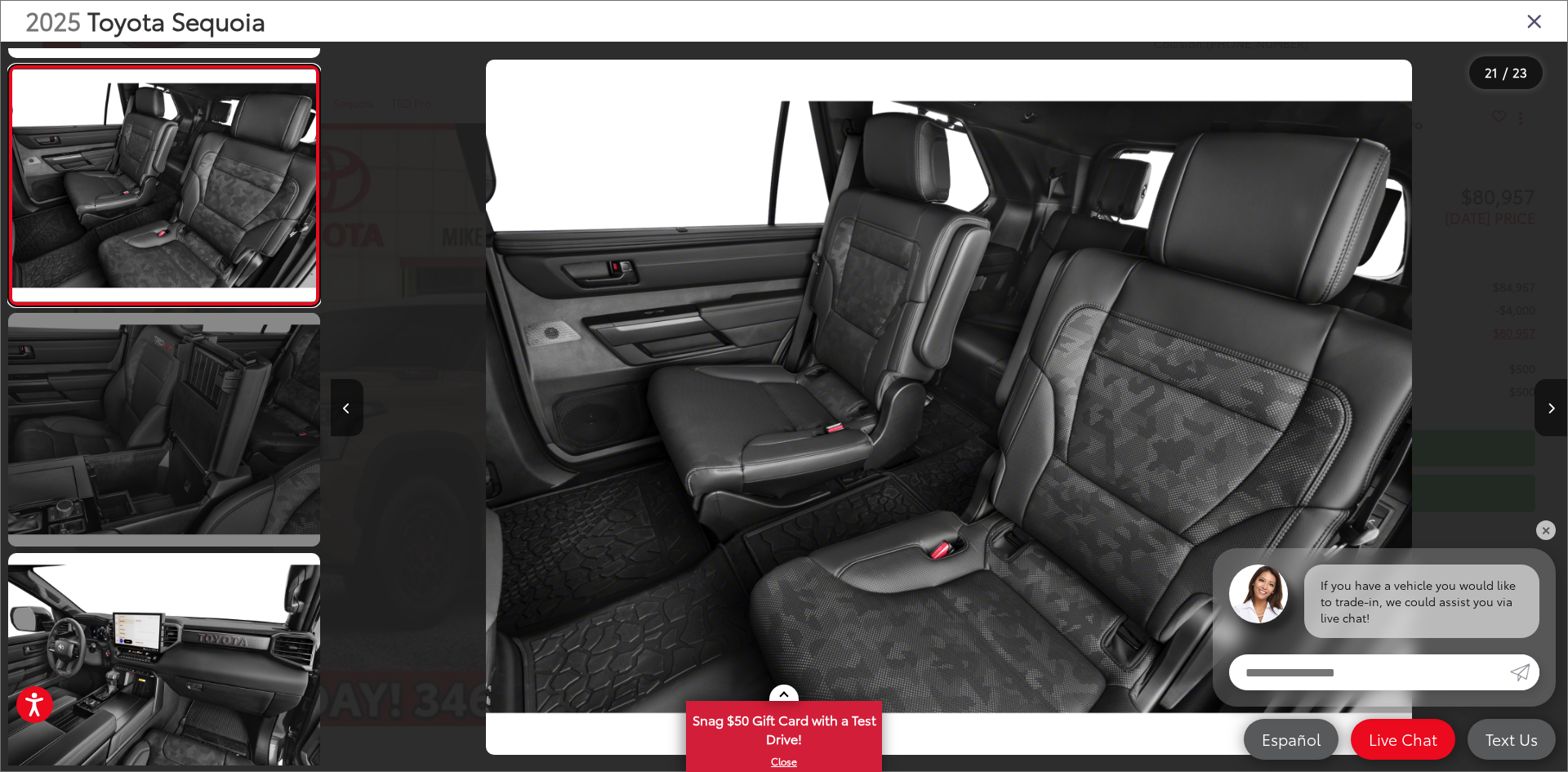
scroll to position [4810, 0]
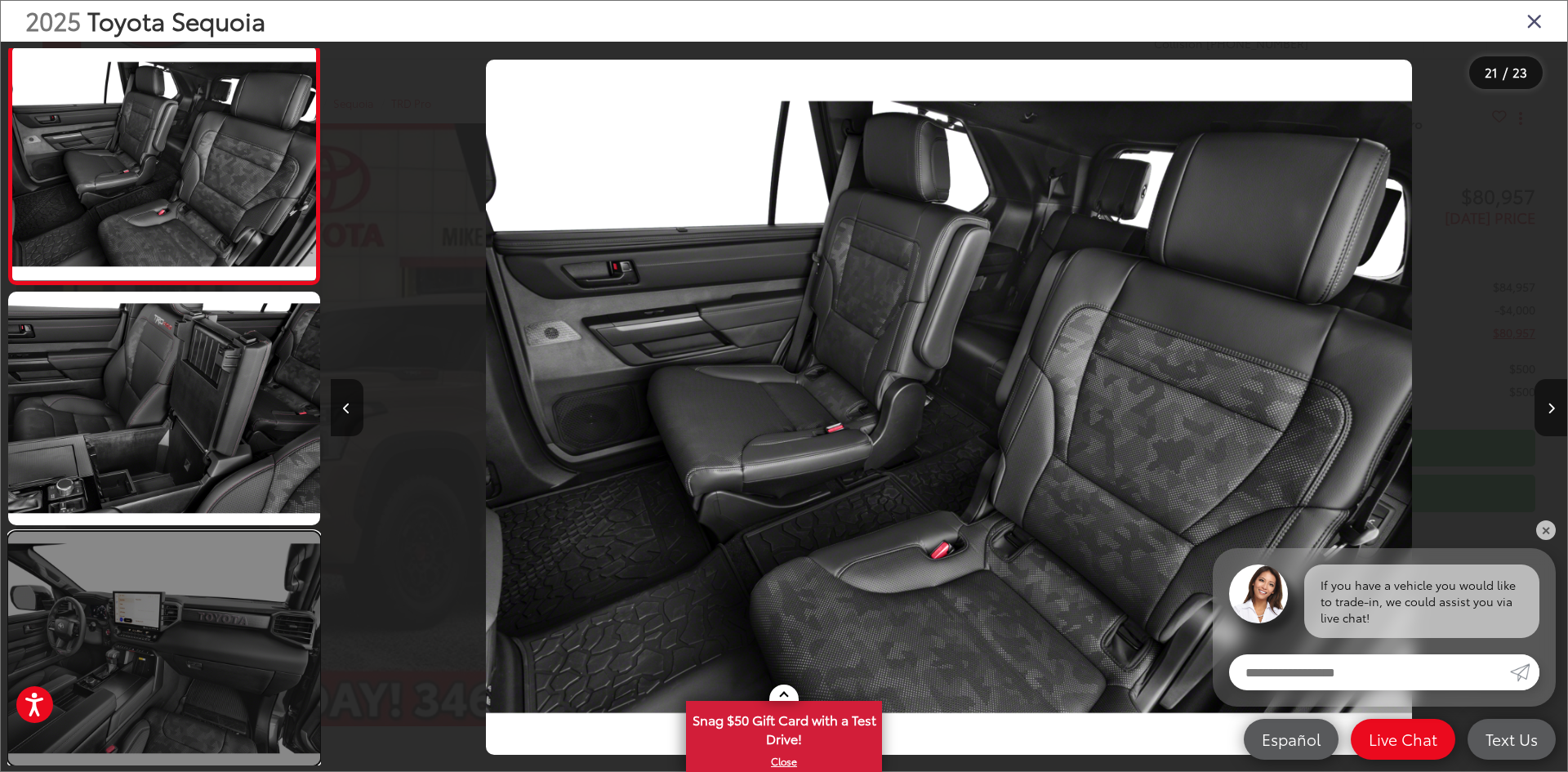
click at [275, 613] on link at bounding box center [164, 648] width 311 height 233
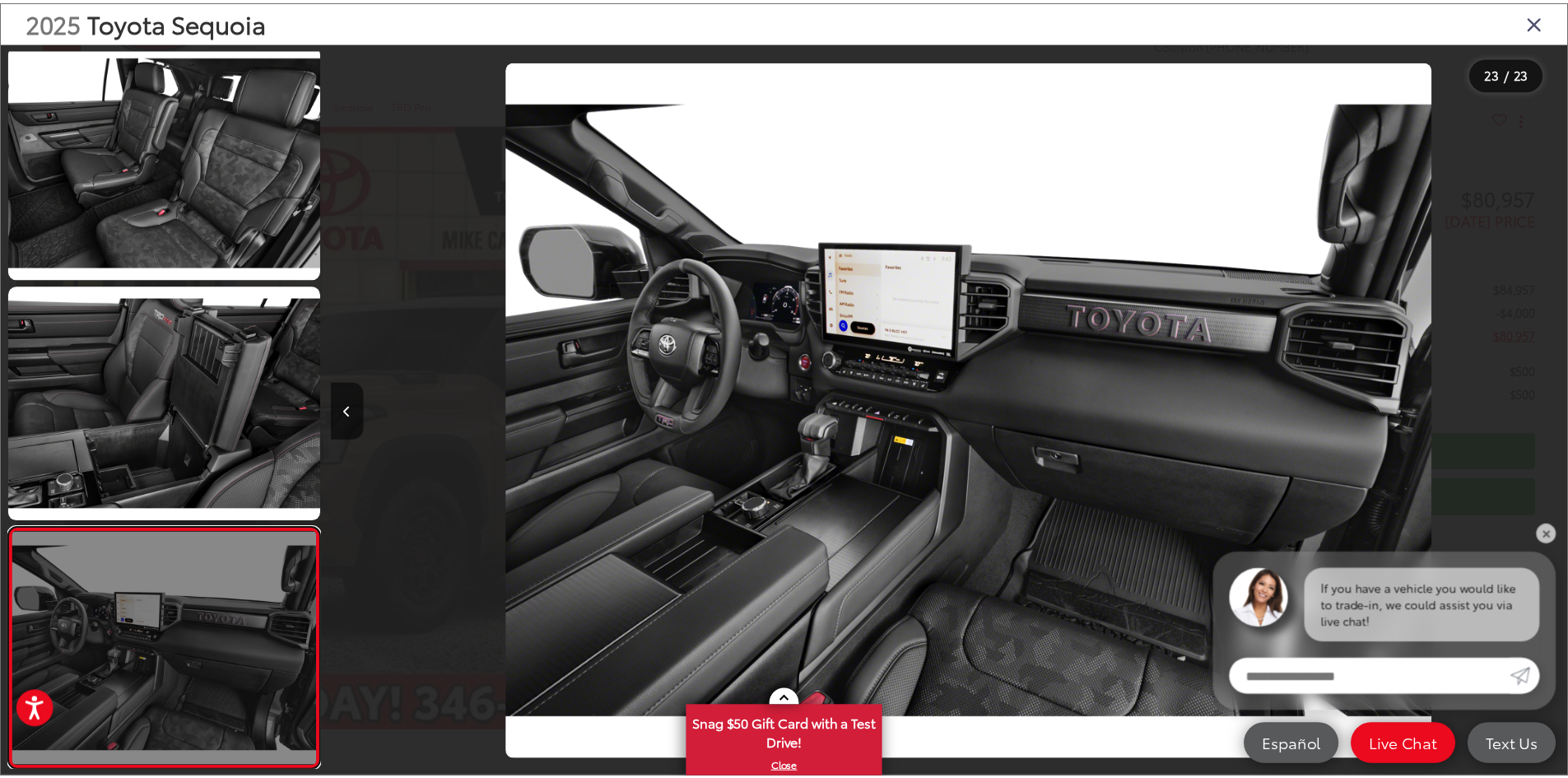
scroll to position [0, 27421]
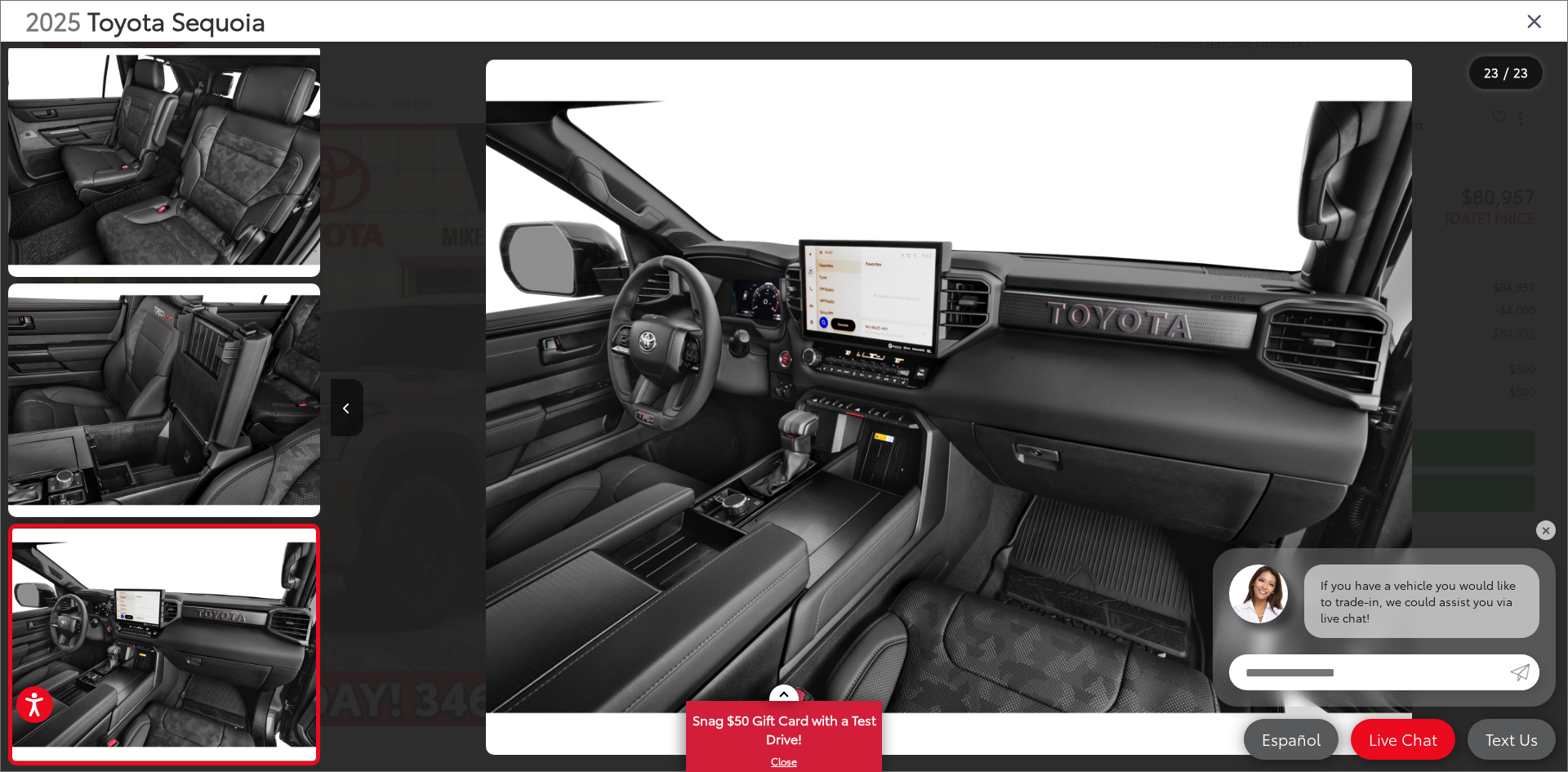
click at [1539, 26] on icon "Close gallery" at bounding box center [1534, 20] width 16 height 21
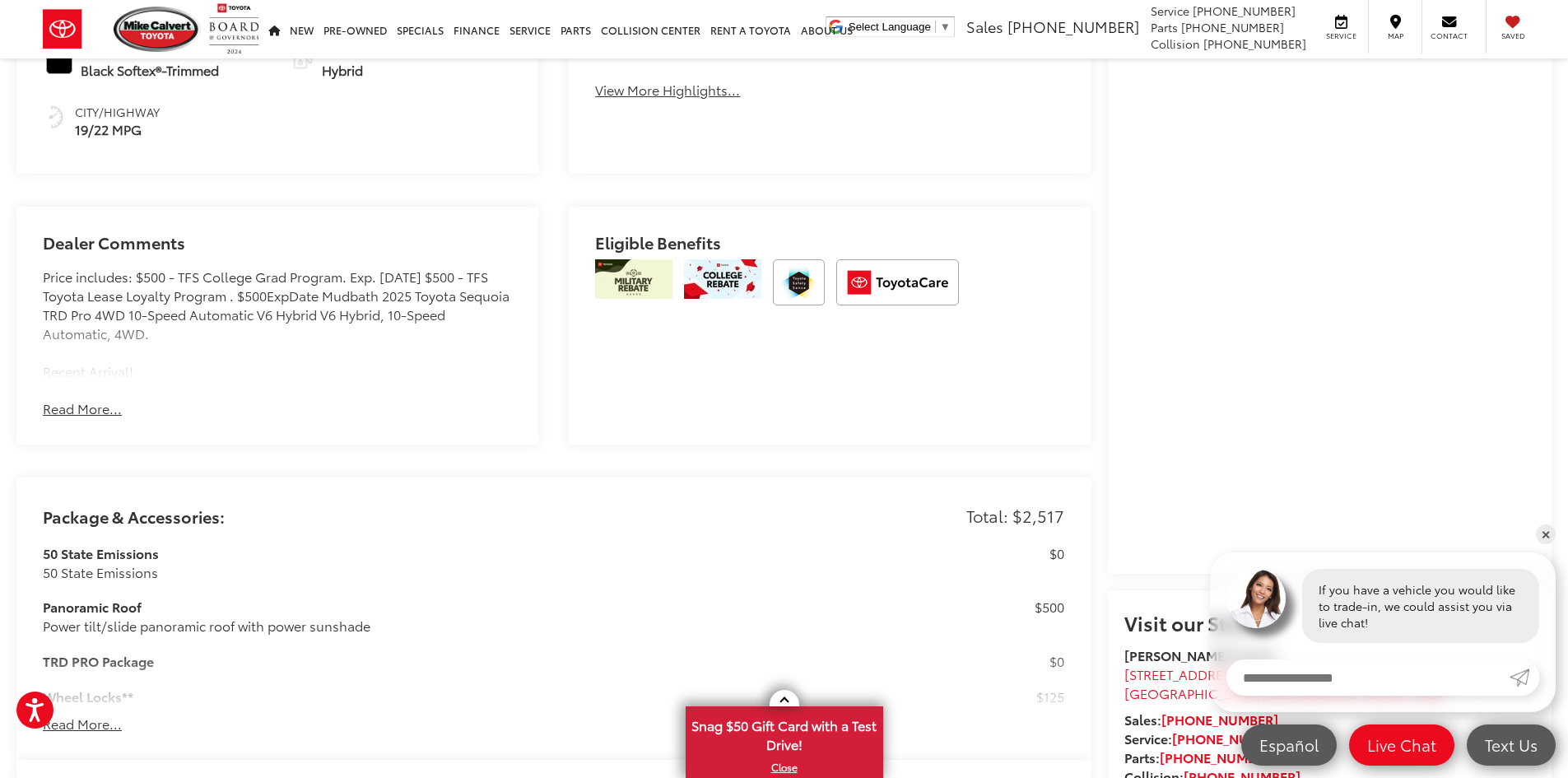
scroll to position [0, 0]
